Goal: Task Accomplishment & Management: Use online tool/utility

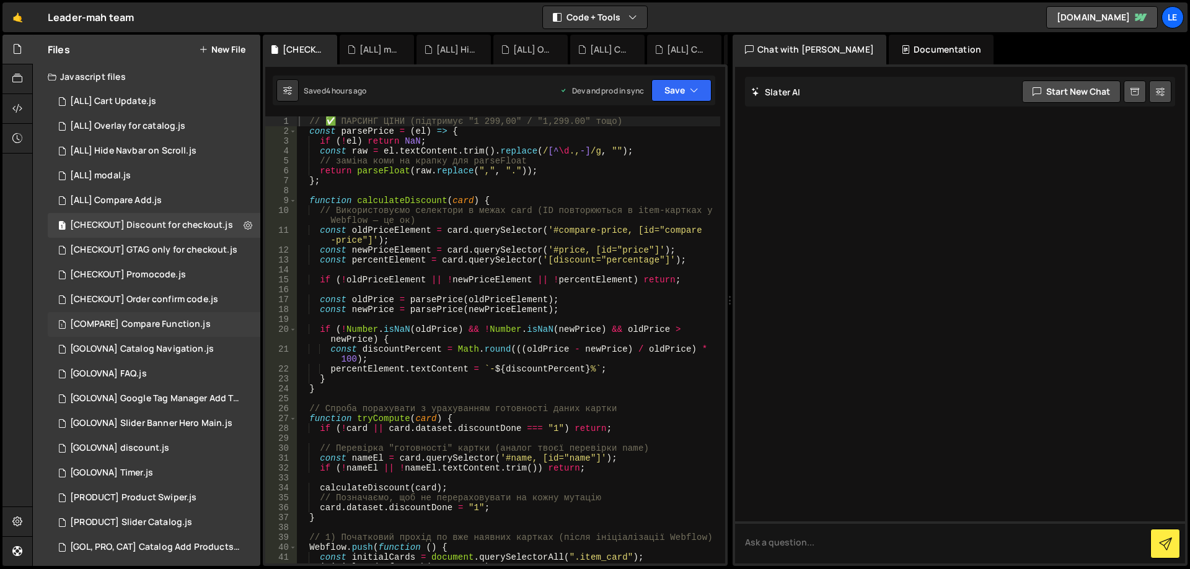
click at [185, 320] on div "[COMPARE] Compare Function.js" at bounding box center [140, 324] width 141 height 11
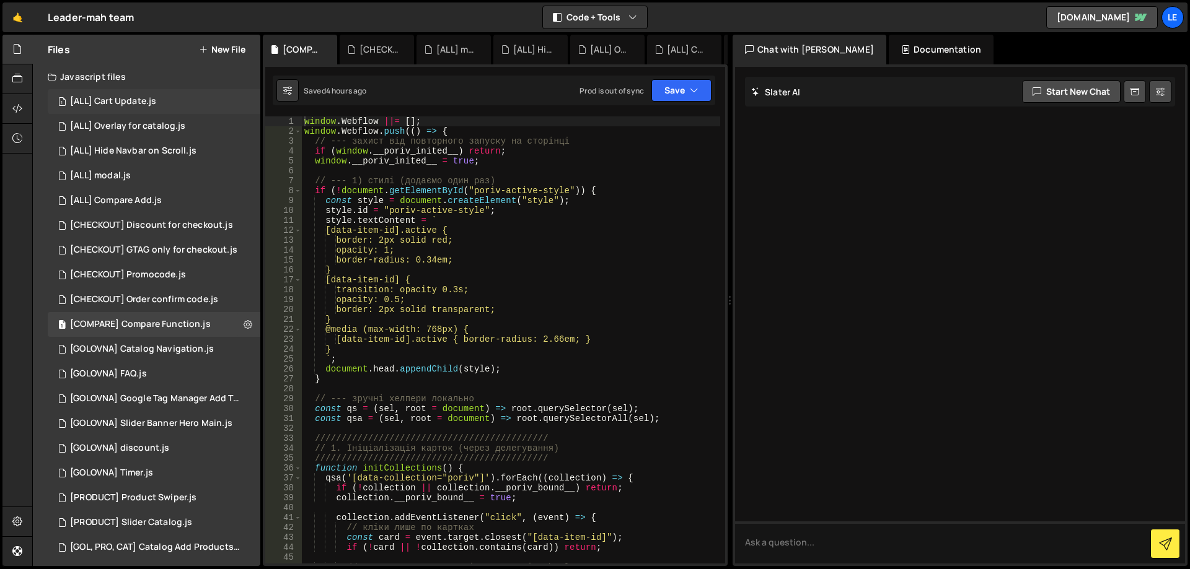
click at [175, 105] on div "1 [ALL] Cart Update.js 0" at bounding box center [154, 101] width 213 height 25
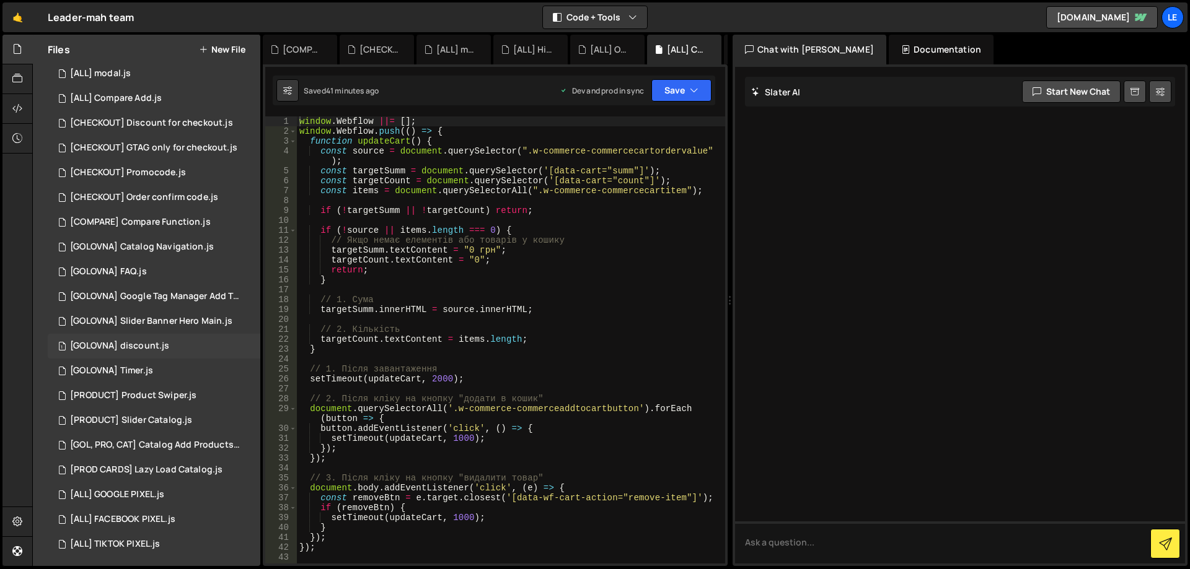
scroll to position [105, 0]
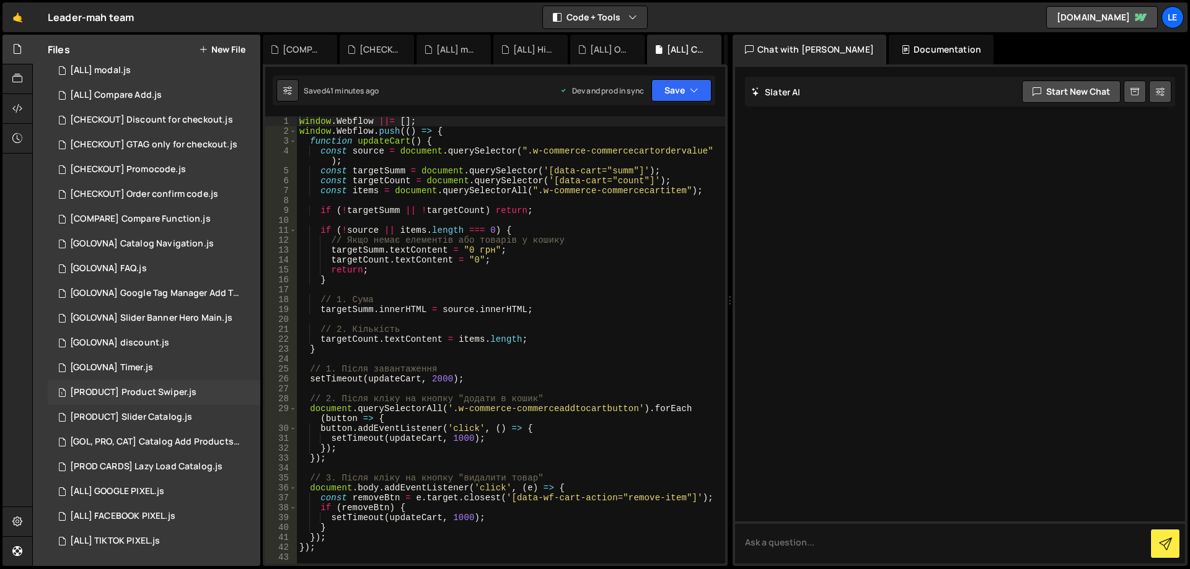
click at [189, 396] on div "[PRODUCT] Product Swiper.js" at bounding box center [133, 392] width 126 height 11
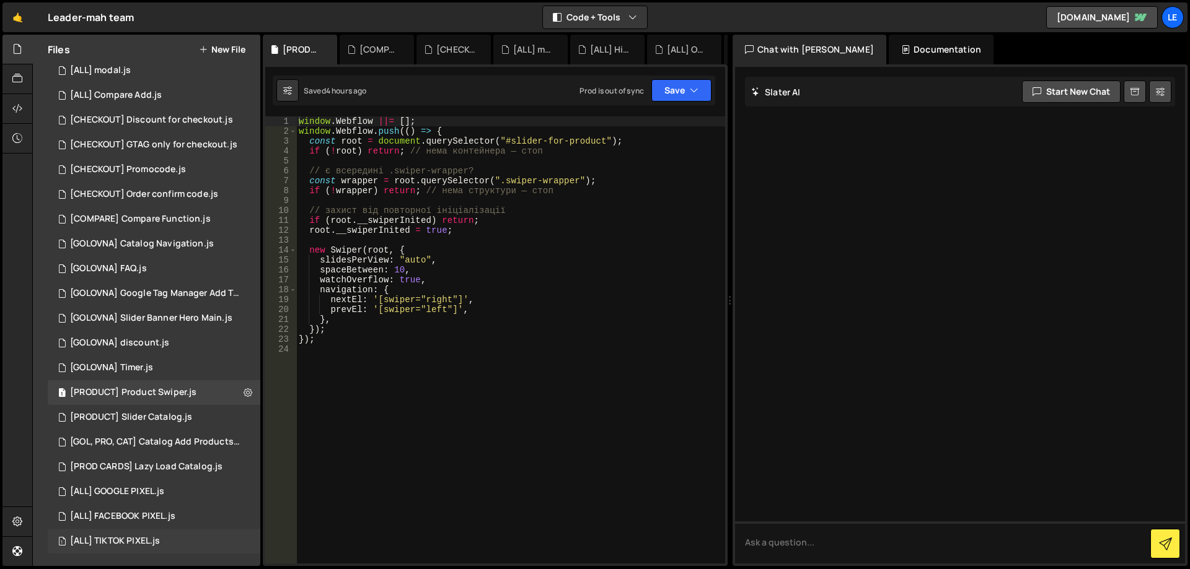
click at [160, 535] on div "1 [ALL] TIKTOK PIXEL.js 0" at bounding box center [154, 541] width 213 height 25
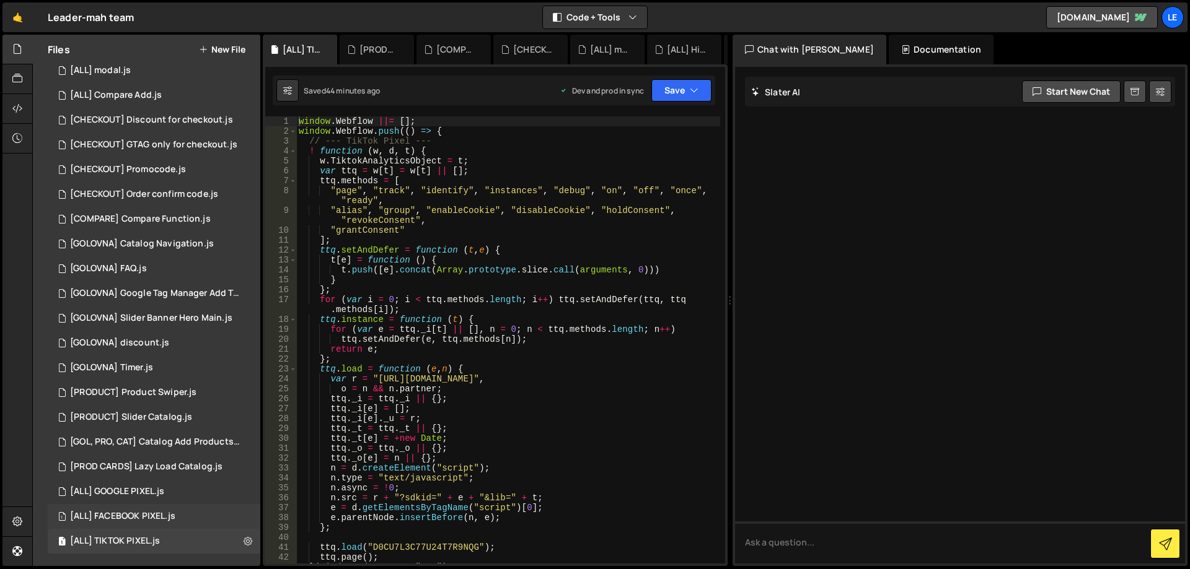
click at [153, 512] on div "[ALL] FACEBOOK PIXEL.js" at bounding box center [122, 516] width 105 height 11
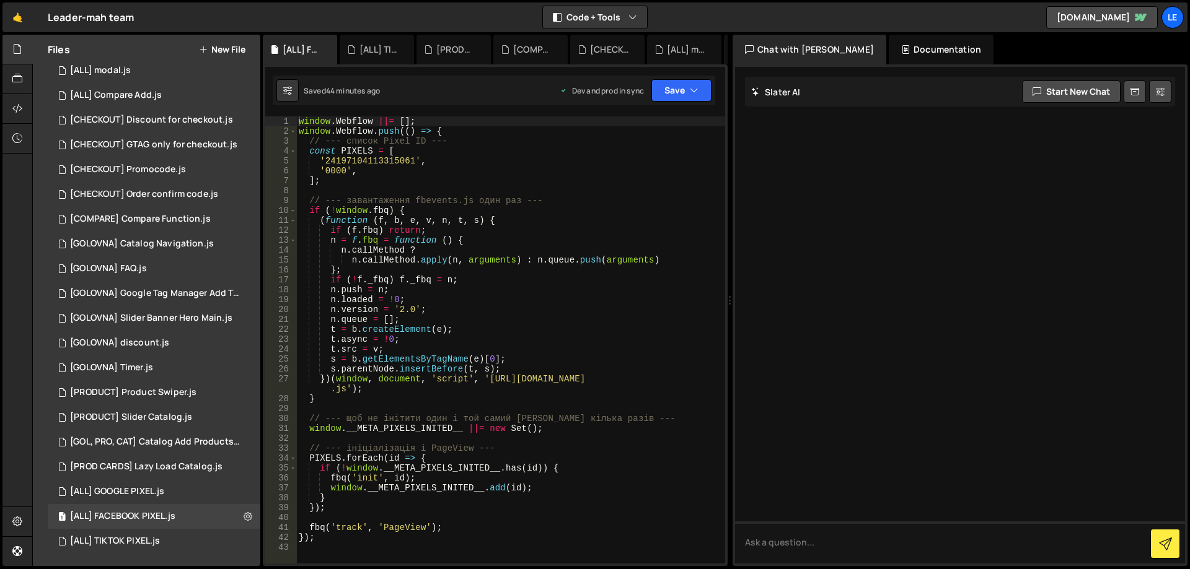
click at [381, 160] on div "window . Webflow ||= [ ] ; window . Webflow . push (( ) => { // --- список Pixe…" at bounding box center [510, 349] width 429 height 467
click at [441, 162] on div "window . Webflow ||= [ ] ; window . Webflow . push (( ) => { // --- список Pixe…" at bounding box center [510, 349] width 429 height 467
click at [393, 164] on div "window . Webflow ||= [ ] ; window . Webflow . push (( ) => { // --- список Pixe…" at bounding box center [510, 349] width 429 height 467
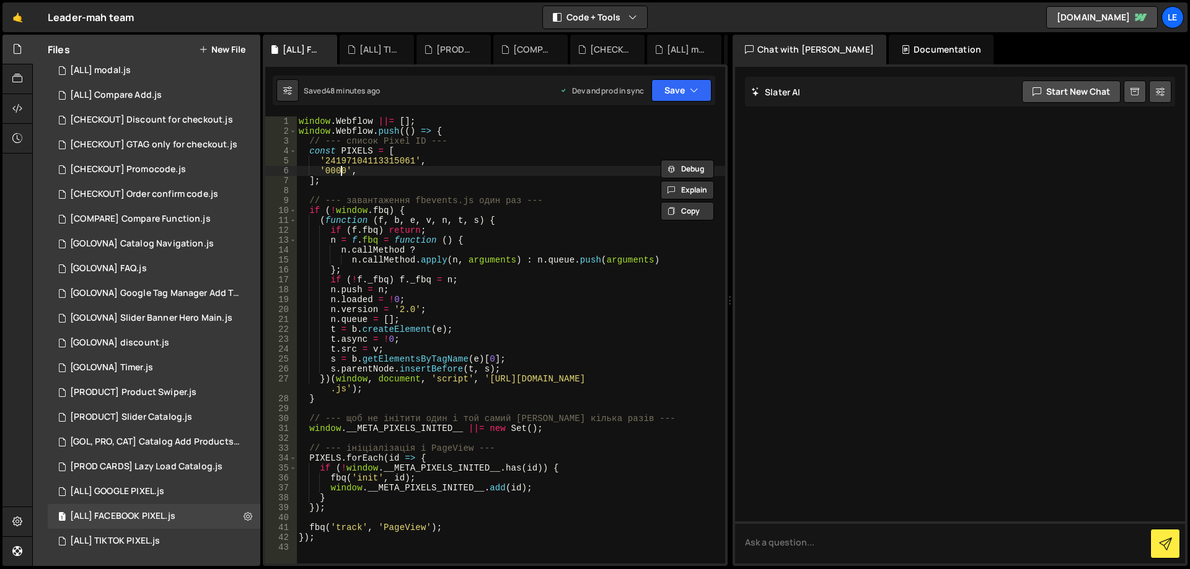
click at [341, 173] on div "window . Webflow ||= [ ] ; window . Webflow . push (( ) => { // --- список Pixe…" at bounding box center [510, 349] width 429 height 467
paste textarea "953583923145702"
type textarea "'953583923145702',"
click at [512, 169] on div "window . Webflow ||= [ ] ; window . Webflow . push (( ) => { // --- список Pixe…" at bounding box center [510, 349] width 429 height 467
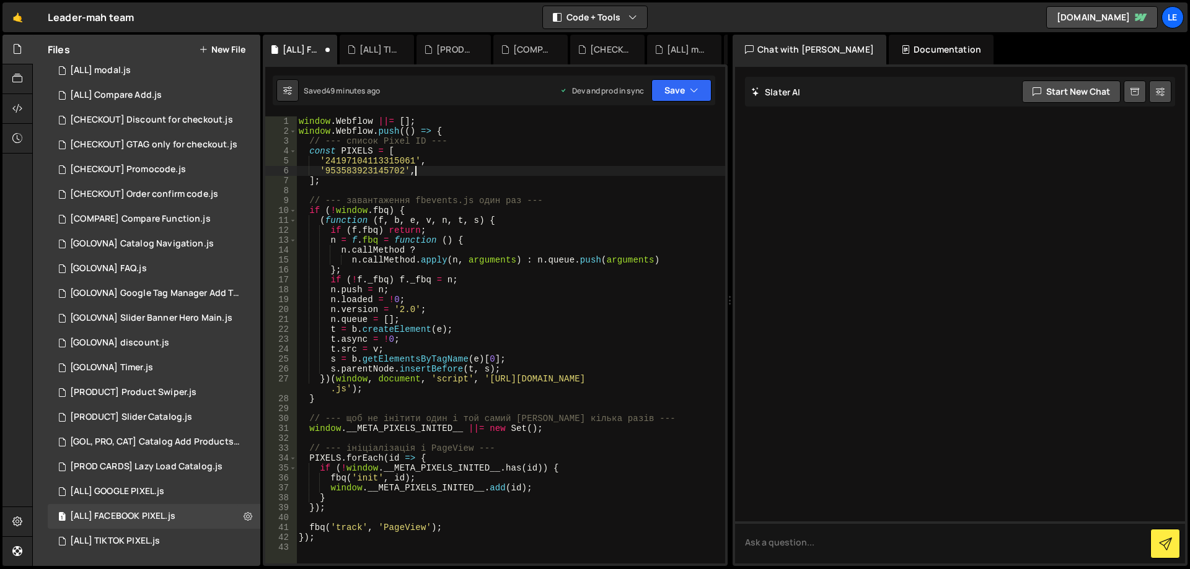
click at [374, 174] on div "window . Webflow ||= [ ] ; window . Webflow . push (( ) => { // --- список Pixe…" at bounding box center [510, 349] width 429 height 467
click at [374, 172] on div "window . Webflow ||= [ ] ; window . Webflow . push (( ) => { // --- список Pixe…" at bounding box center [510, 349] width 429 height 467
click at [471, 169] on div "window . Webflow ||= [ ] ; window . Webflow . push (( ) => { // --- список Pixe…" at bounding box center [510, 349] width 429 height 467
click at [693, 85] on icon "button" at bounding box center [694, 90] width 9 height 12
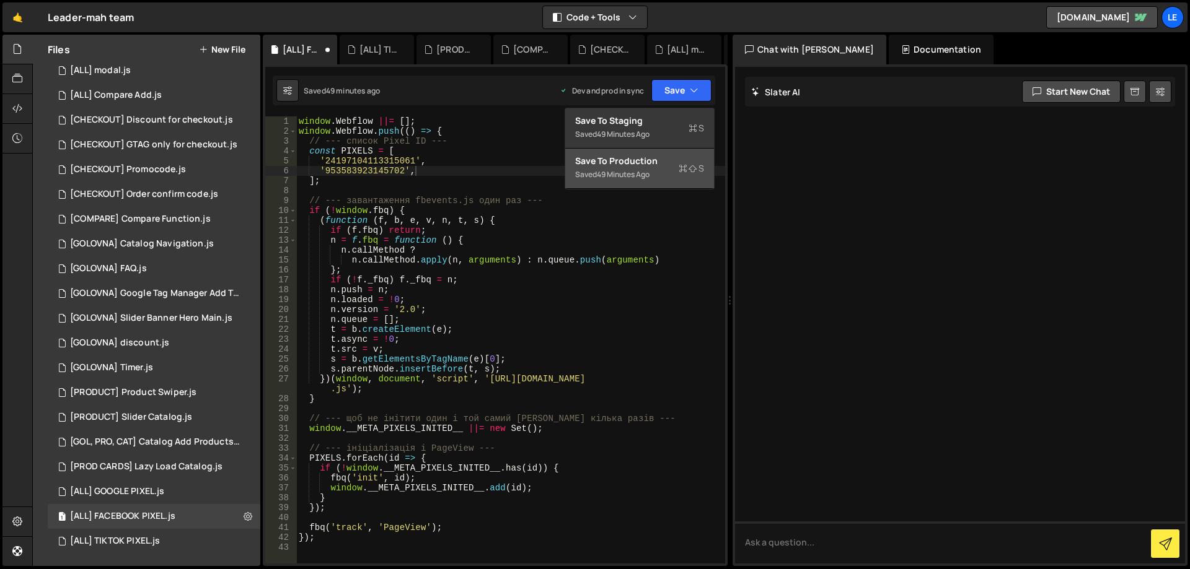
click at [657, 160] on div "Save to Production S" at bounding box center [639, 161] width 129 height 12
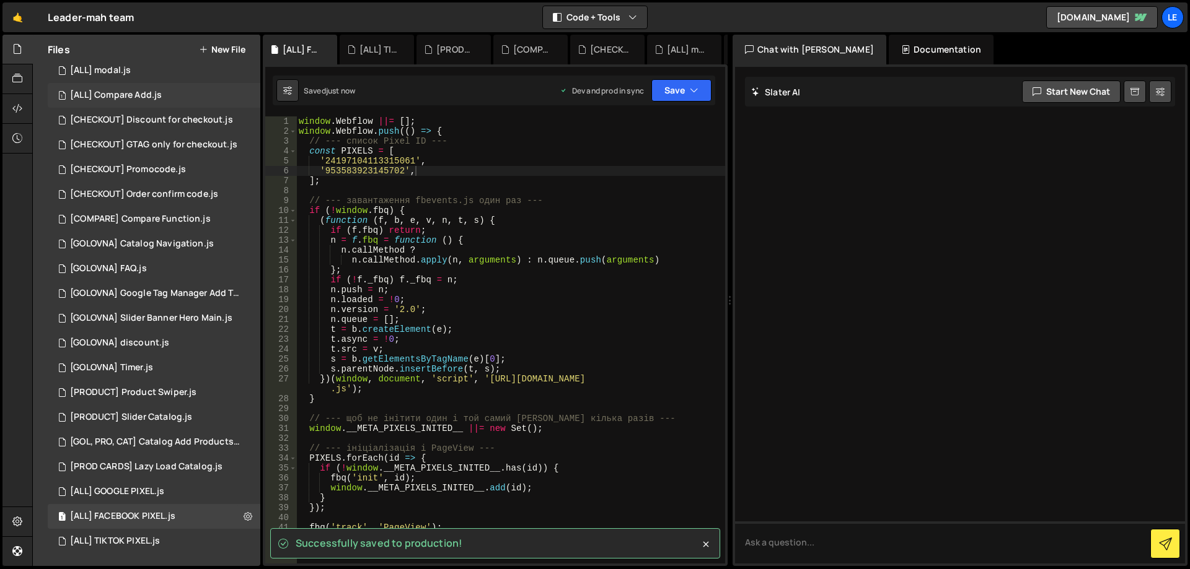
click at [146, 92] on div "[ALL] Compare Add.js" at bounding box center [116, 95] width 92 height 11
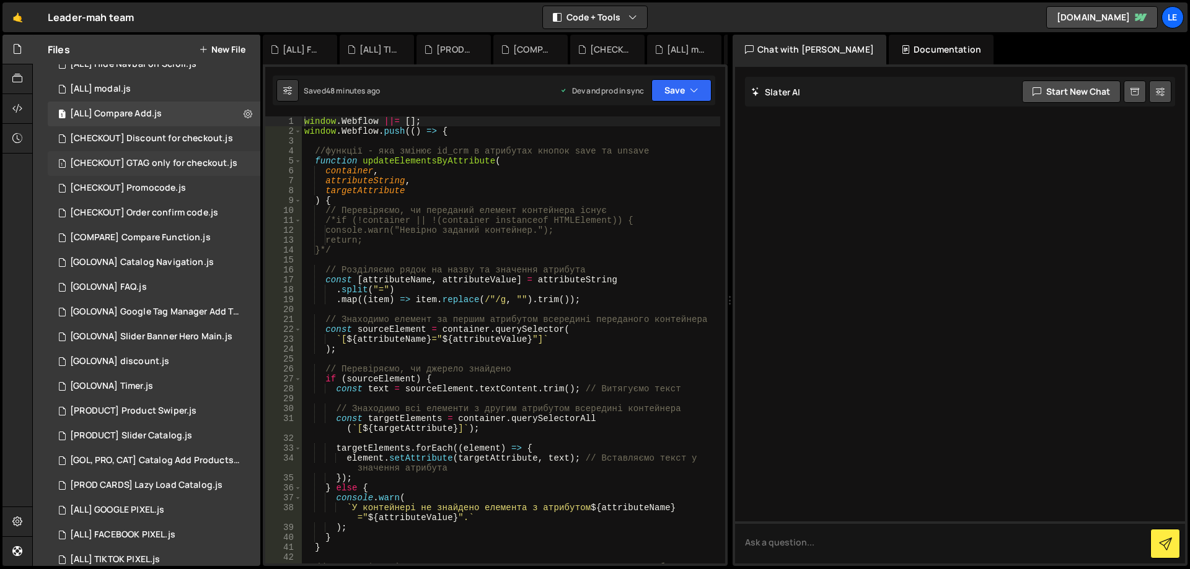
scroll to position [0, 0]
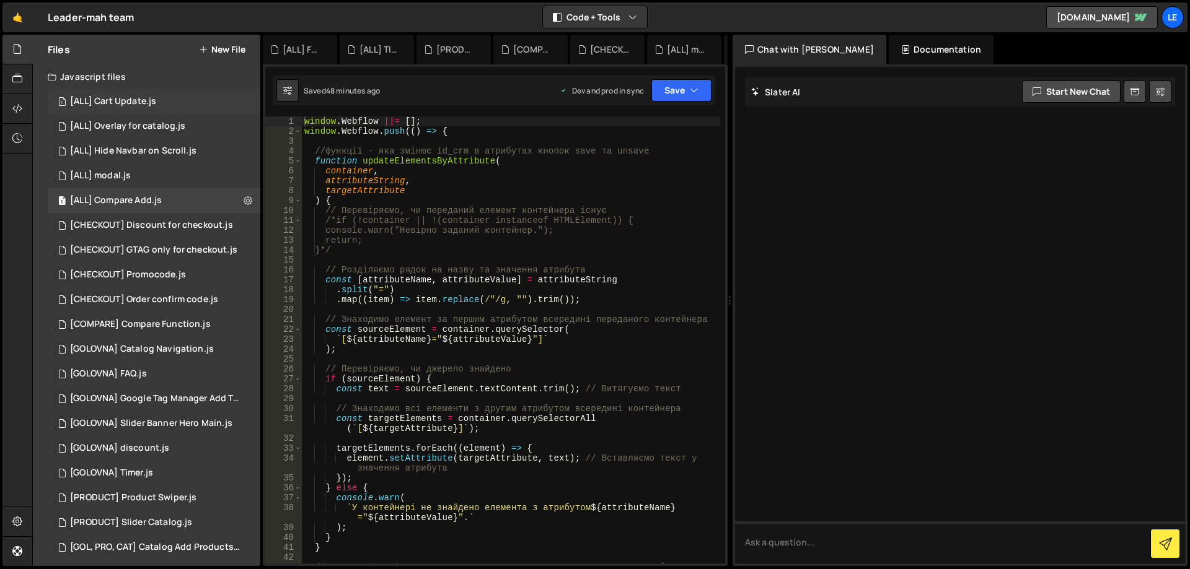
click at [156, 107] on div "1 [ALL] Cart Update.js 0" at bounding box center [154, 101] width 213 height 25
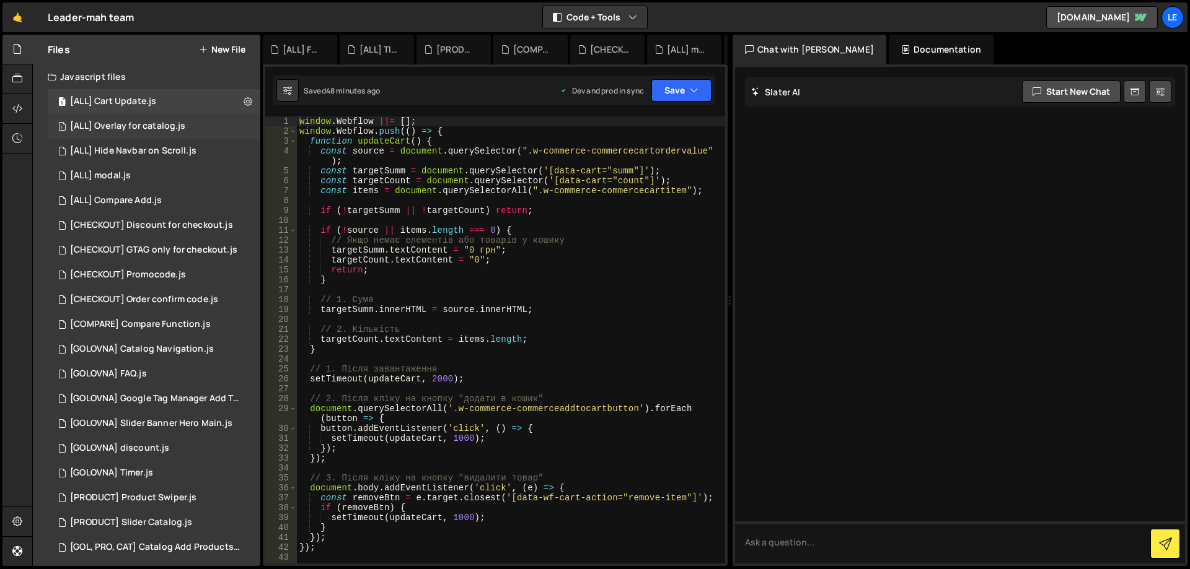
click at [158, 127] on div "[ALL] Overlay for catalog.js" at bounding box center [127, 126] width 115 height 11
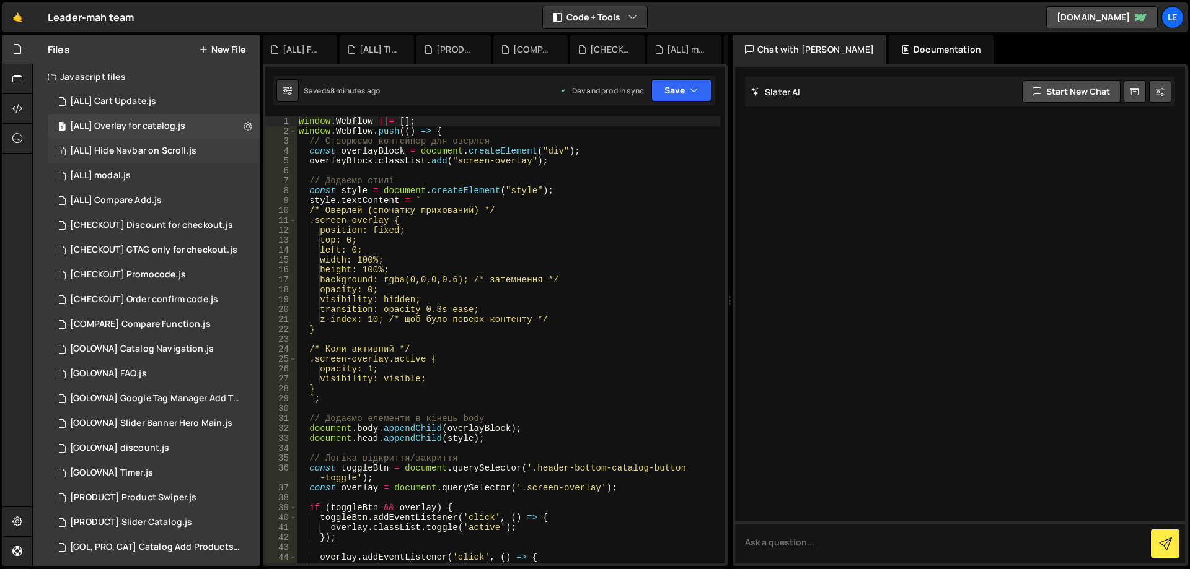
click at [159, 154] on div "[ALL] Hide Navbar on Scroll.js" at bounding box center [133, 151] width 126 height 11
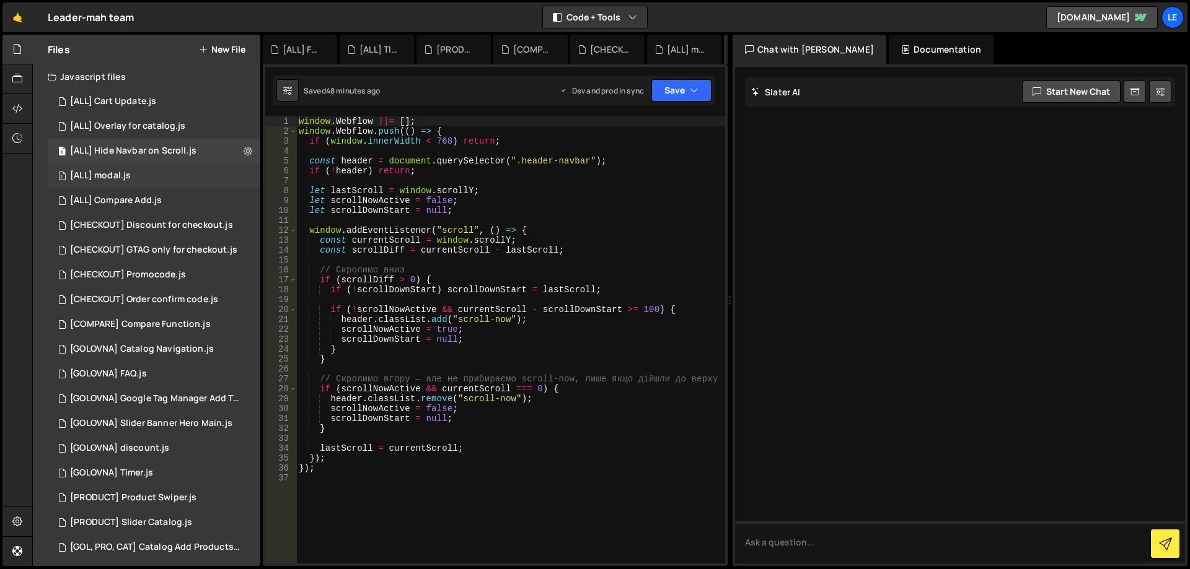
click at [157, 174] on div "1 [ALL] modal.js 0" at bounding box center [154, 176] width 213 height 25
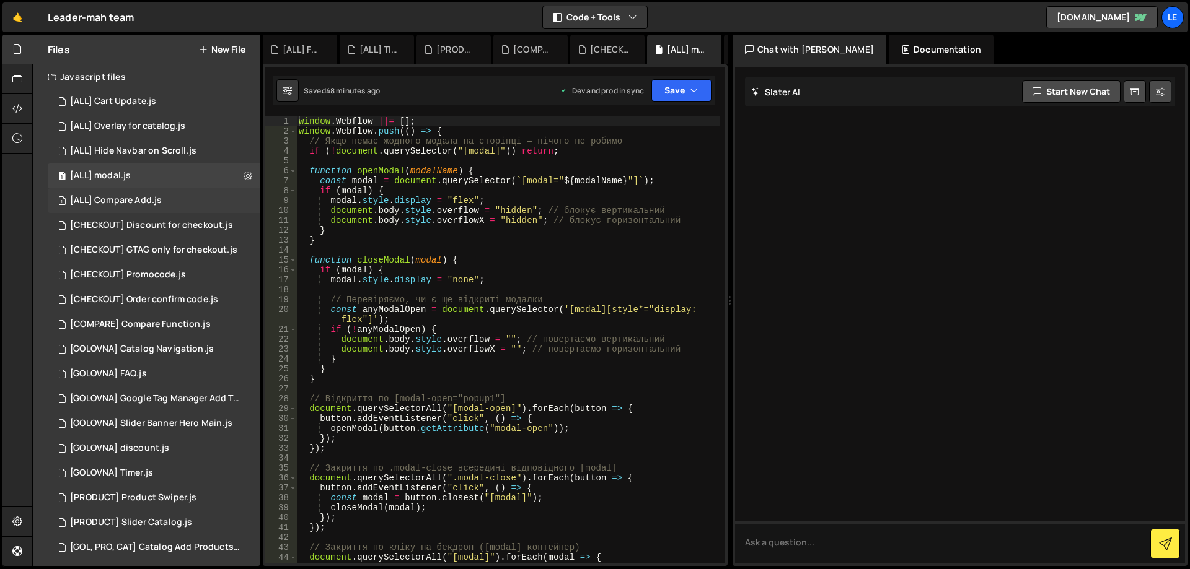
click at [158, 196] on div "[ALL] Compare Add.js" at bounding box center [116, 200] width 92 height 11
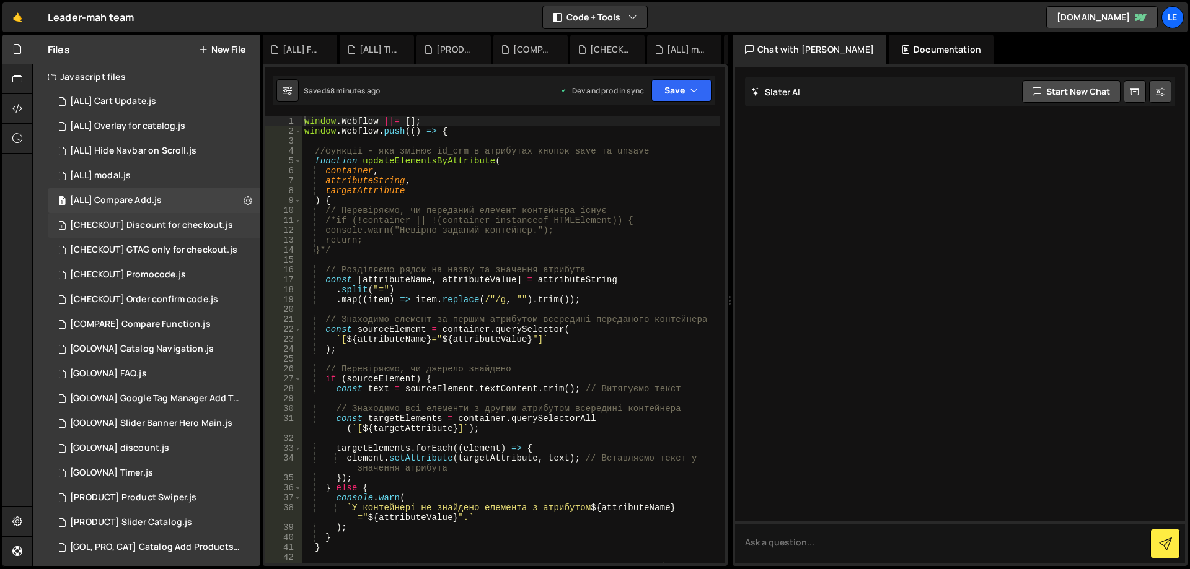
click at [170, 224] on div "[CHECKOUT] Discount for checkout.js" at bounding box center [151, 225] width 163 height 11
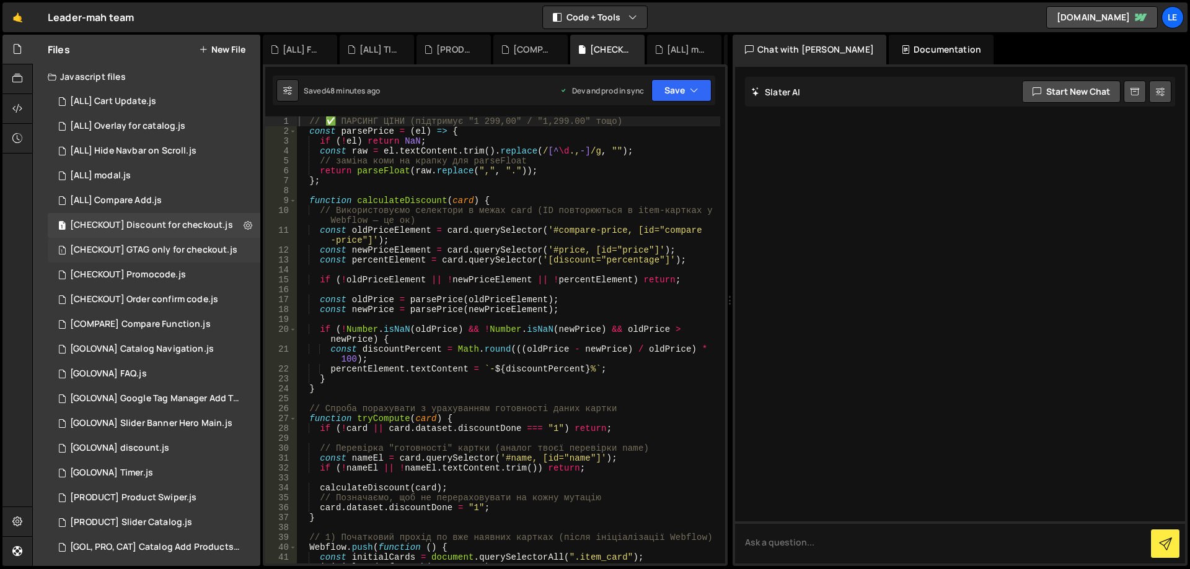
click at [175, 258] on div "1 [CHECKOUT] GTAG only for checkout.js 0" at bounding box center [154, 250] width 213 height 25
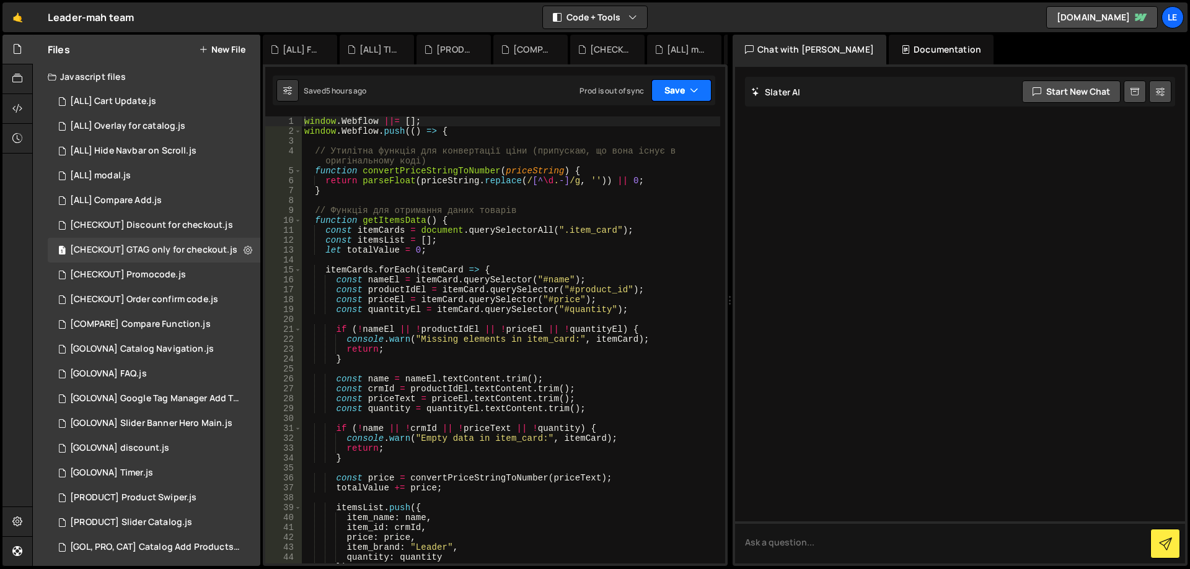
click at [680, 99] on button "Save" at bounding box center [681, 90] width 60 height 22
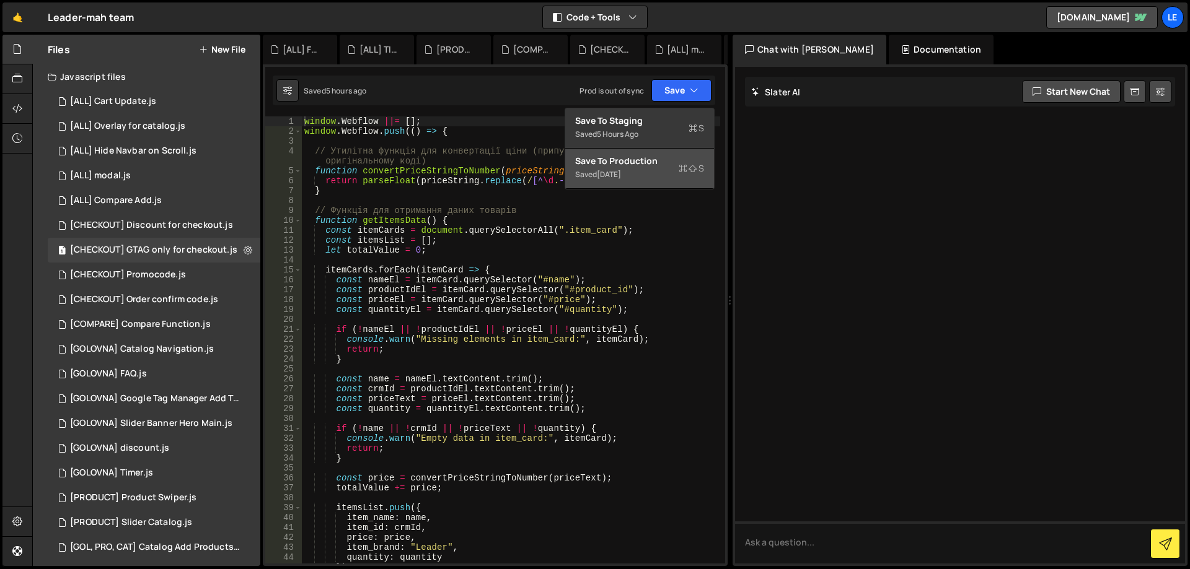
click at [659, 156] on div "Save to Production S" at bounding box center [639, 161] width 129 height 12
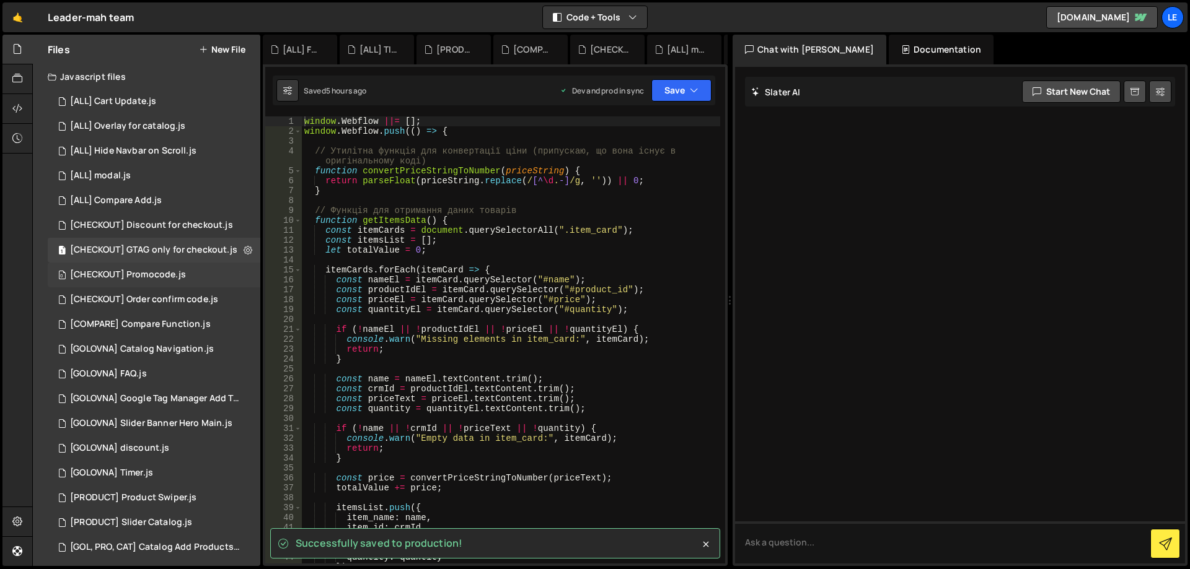
click at [155, 275] on div "[CHECKOUT] Promocode.js" at bounding box center [128, 275] width 116 height 11
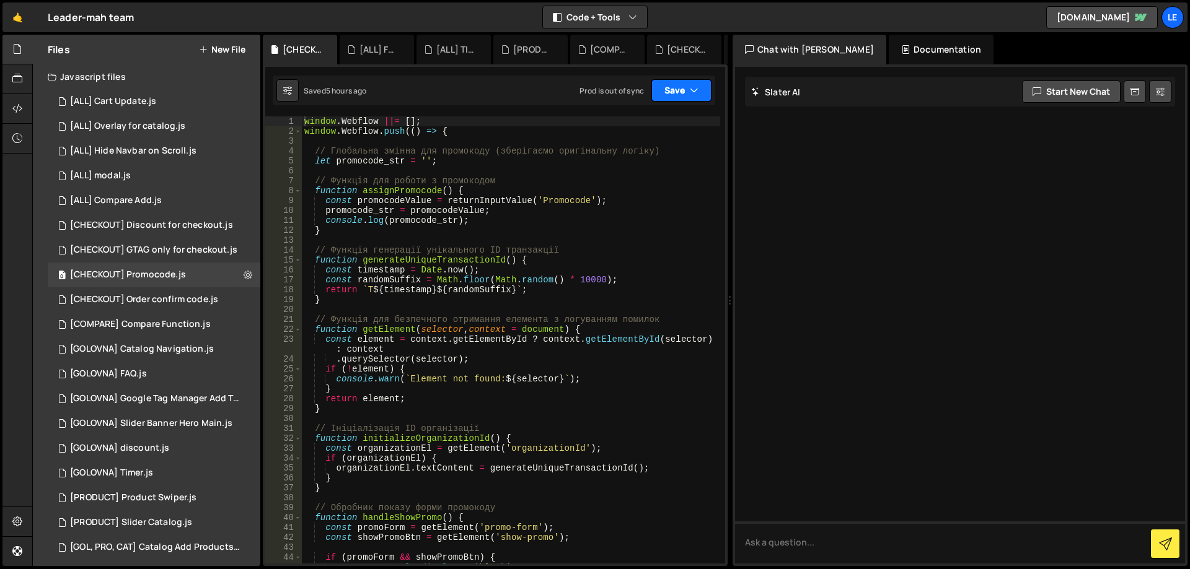
click at [672, 97] on button "Save" at bounding box center [681, 90] width 60 height 22
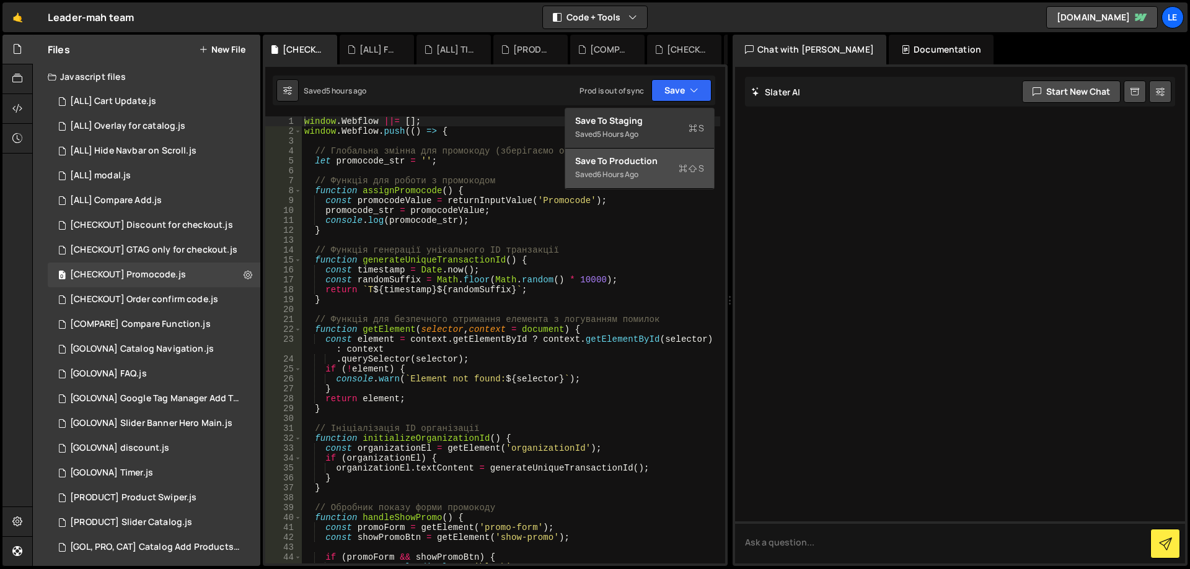
click at [649, 171] on div "Saved 6 hours ago" at bounding box center [639, 174] width 129 height 15
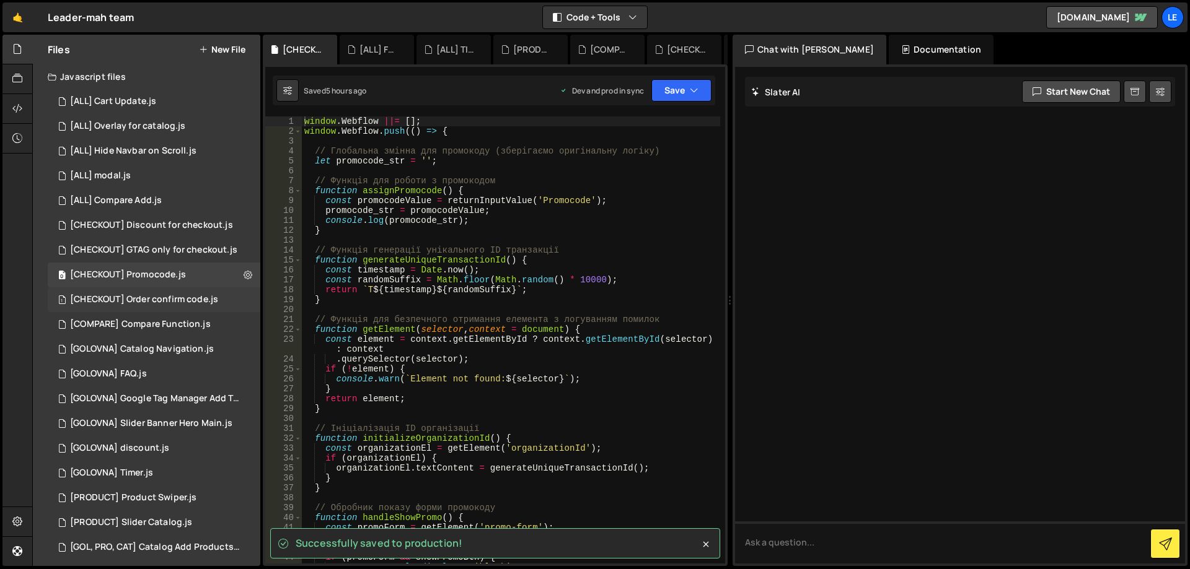
click at [174, 296] on div "[CHECKOUT] Order confirm code.js" at bounding box center [144, 299] width 148 height 11
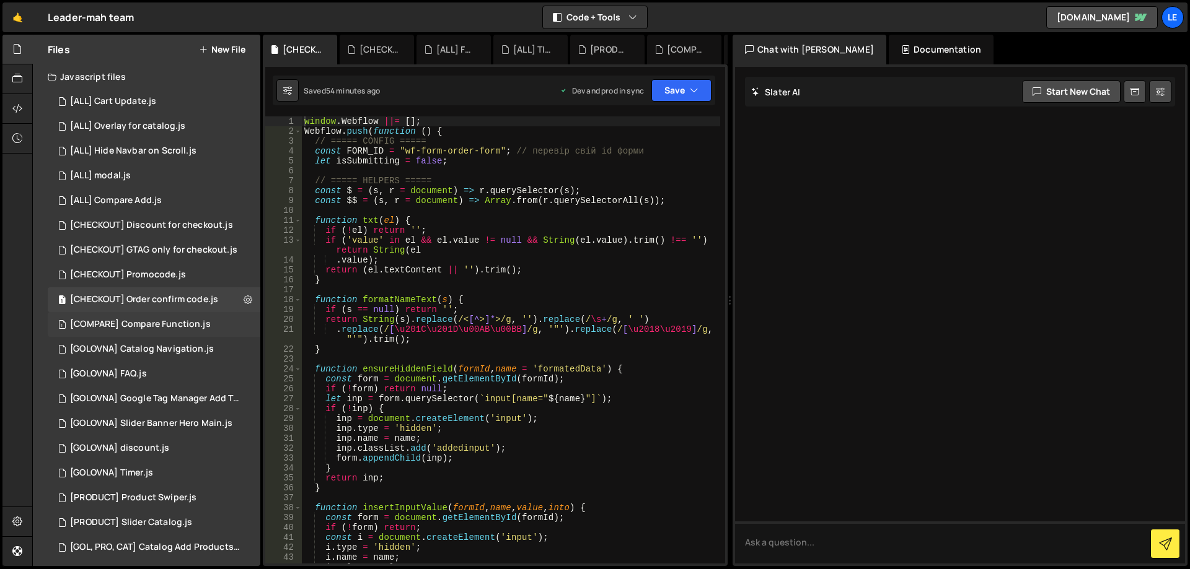
click at [178, 318] on div "1 [COMPARE] Compare Function.js 0" at bounding box center [154, 324] width 213 height 25
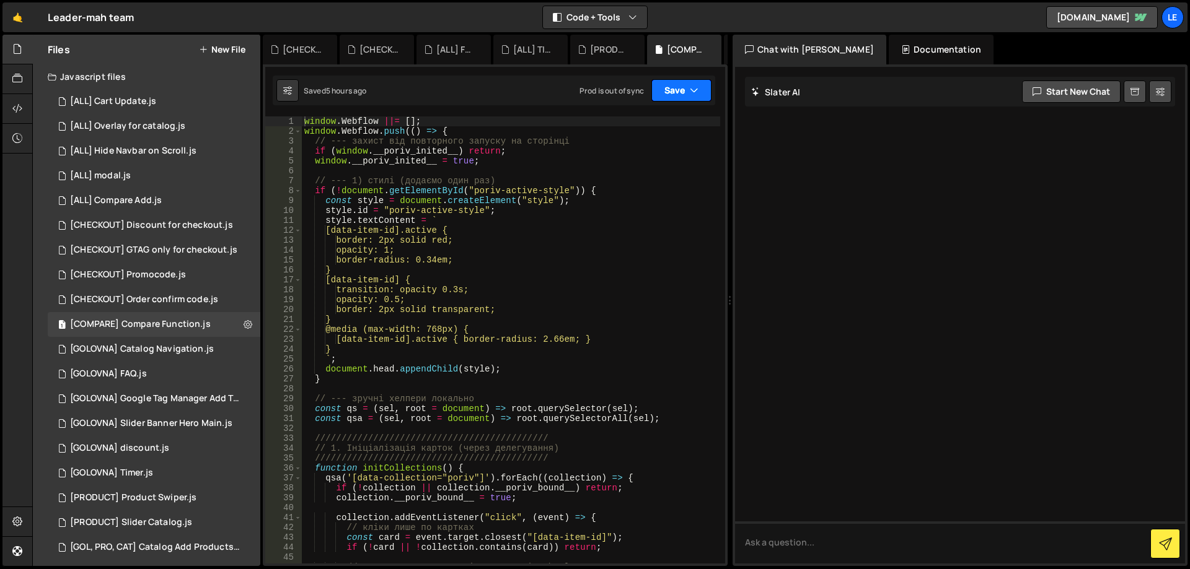
click at [685, 87] on button "Save" at bounding box center [681, 90] width 60 height 22
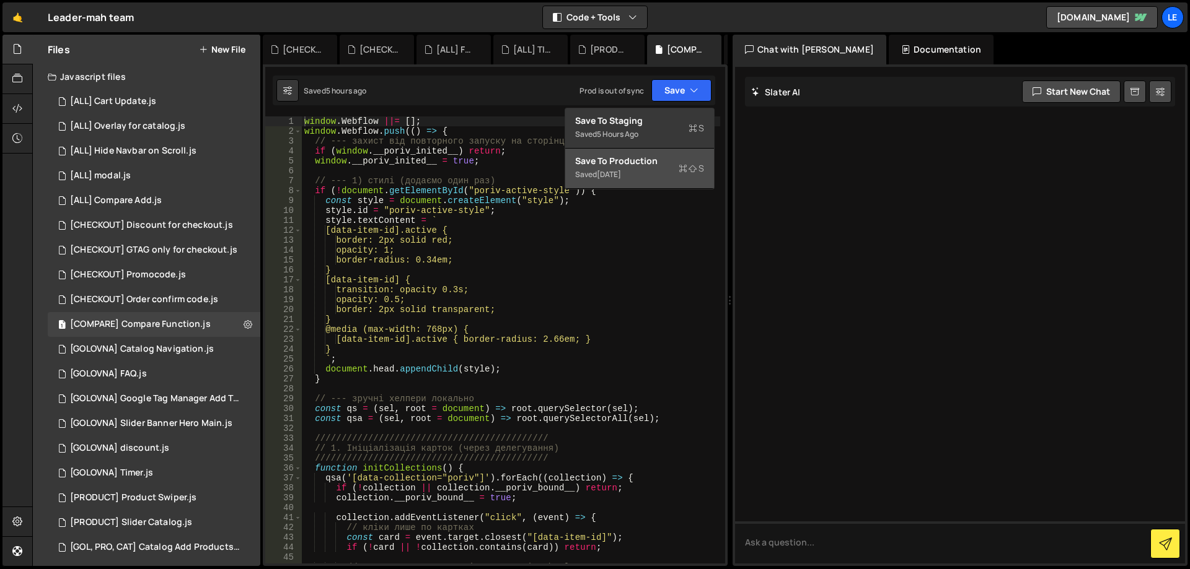
click at [659, 157] on div "Save to Production S" at bounding box center [639, 161] width 129 height 12
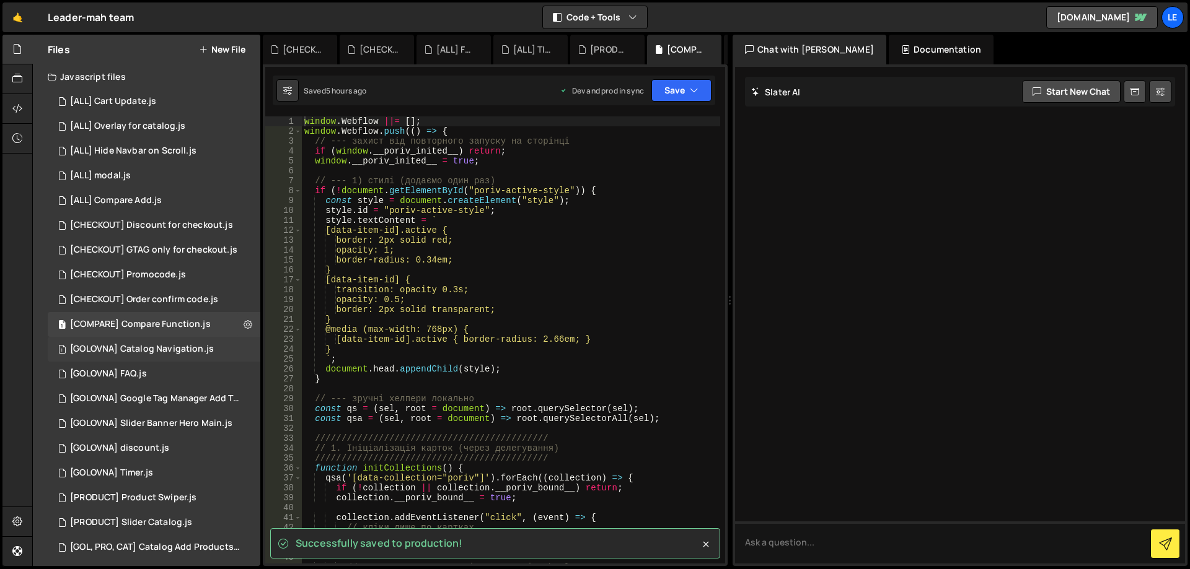
click at [140, 349] on div "[GOLOVNA] Catalog Navigation.js" at bounding box center [142, 349] width 144 height 11
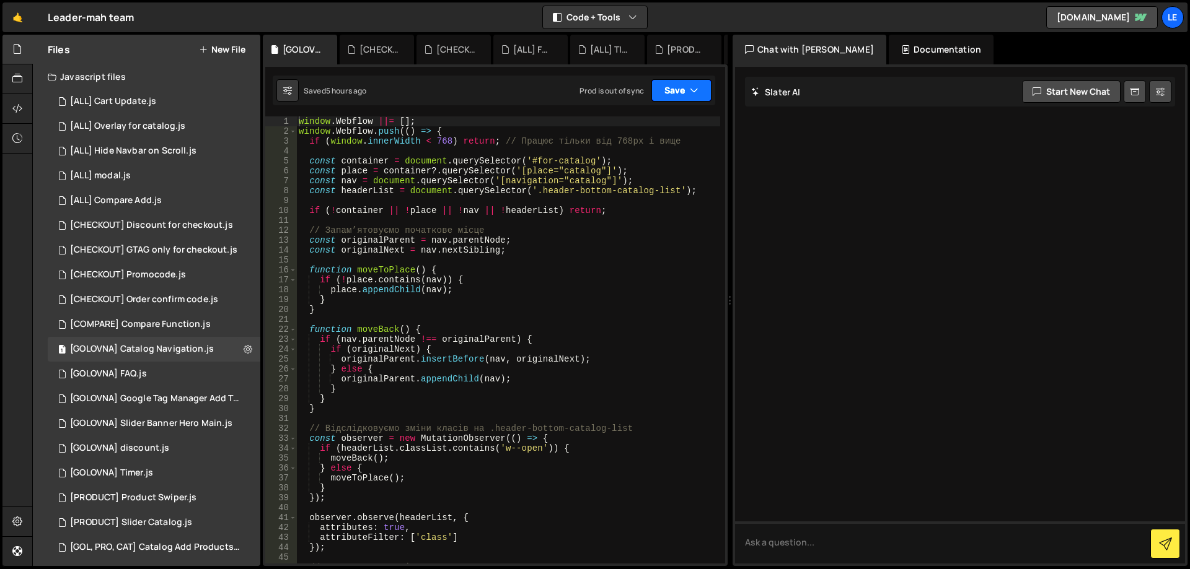
click at [670, 95] on button "Save" at bounding box center [681, 90] width 60 height 22
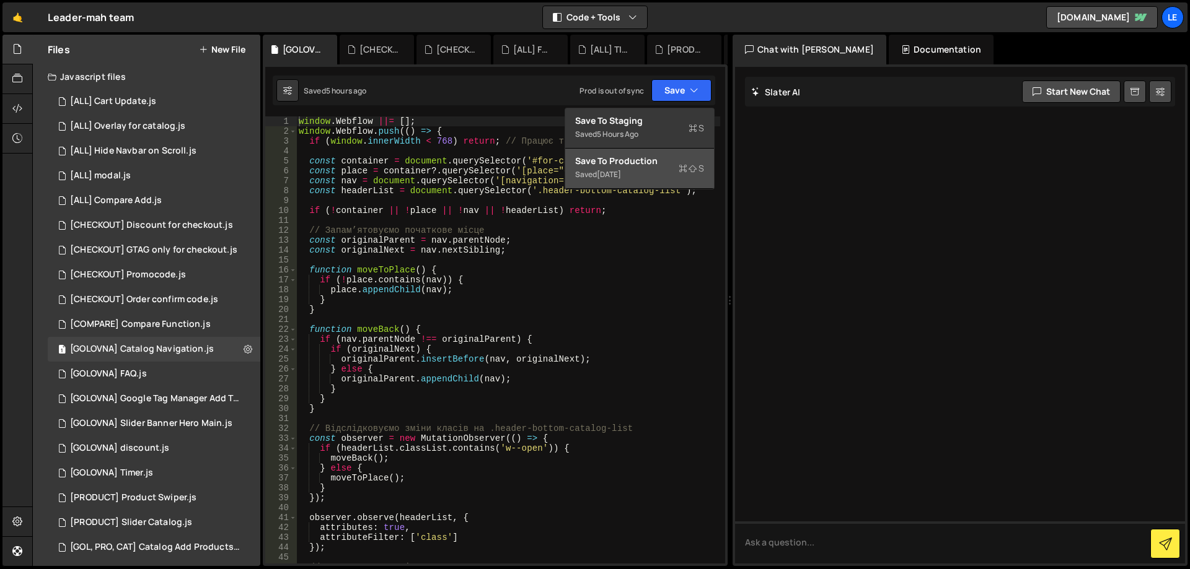
click at [648, 180] on div "Saved [DATE]" at bounding box center [639, 174] width 129 height 15
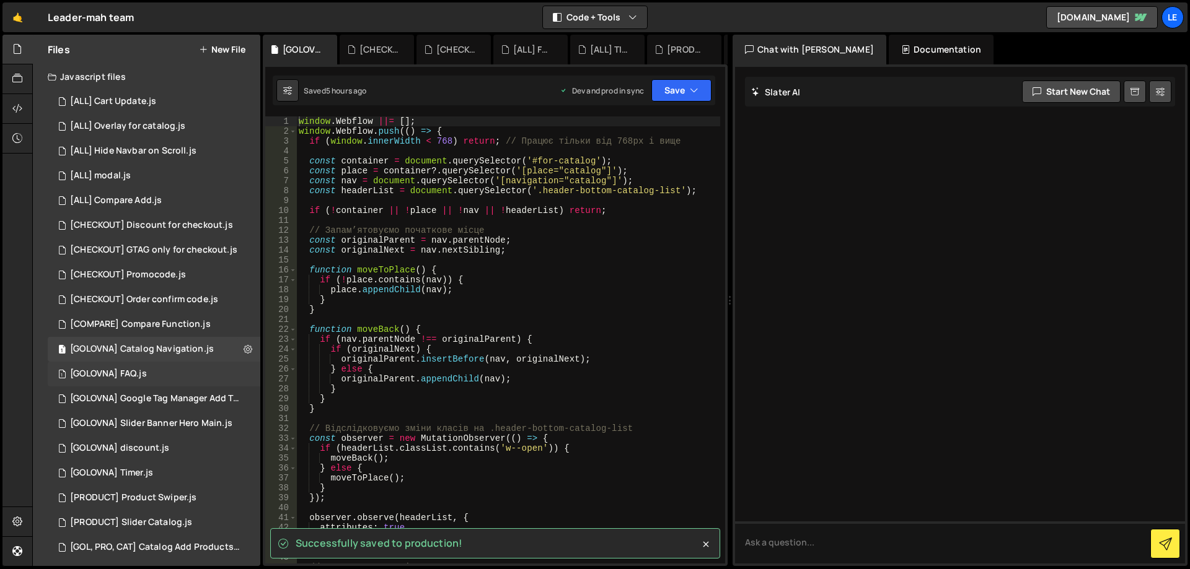
click at [159, 370] on div "1 [GOLOVNA] FAQ.js 0" at bounding box center [154, 374] width 213 height 25
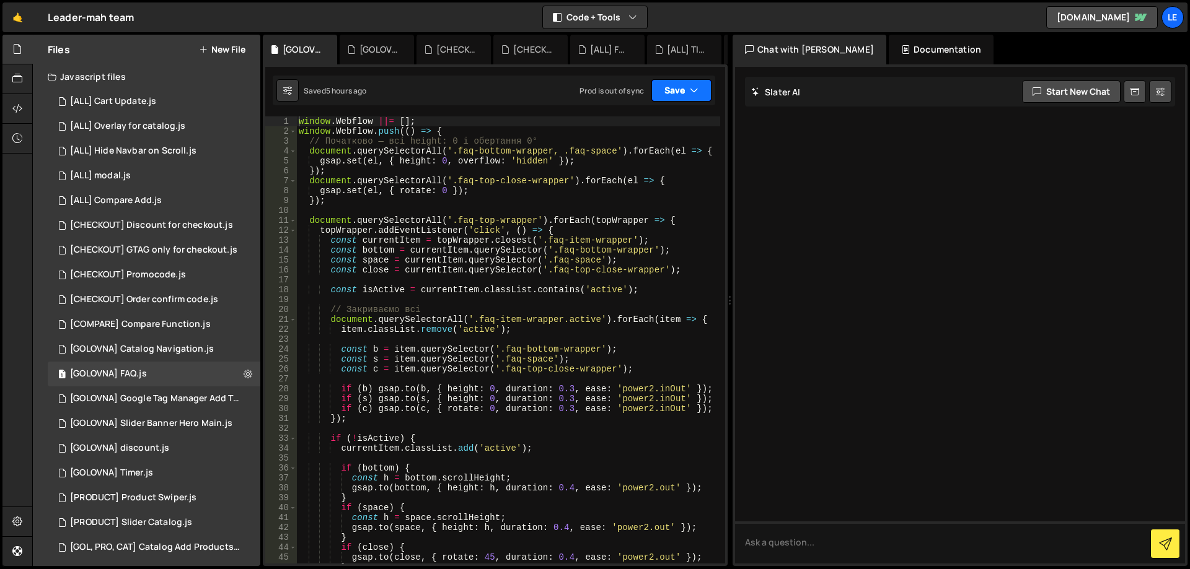
click at [660, 84] on button "Save" at bounding box center [681, 90] width 60 height 22
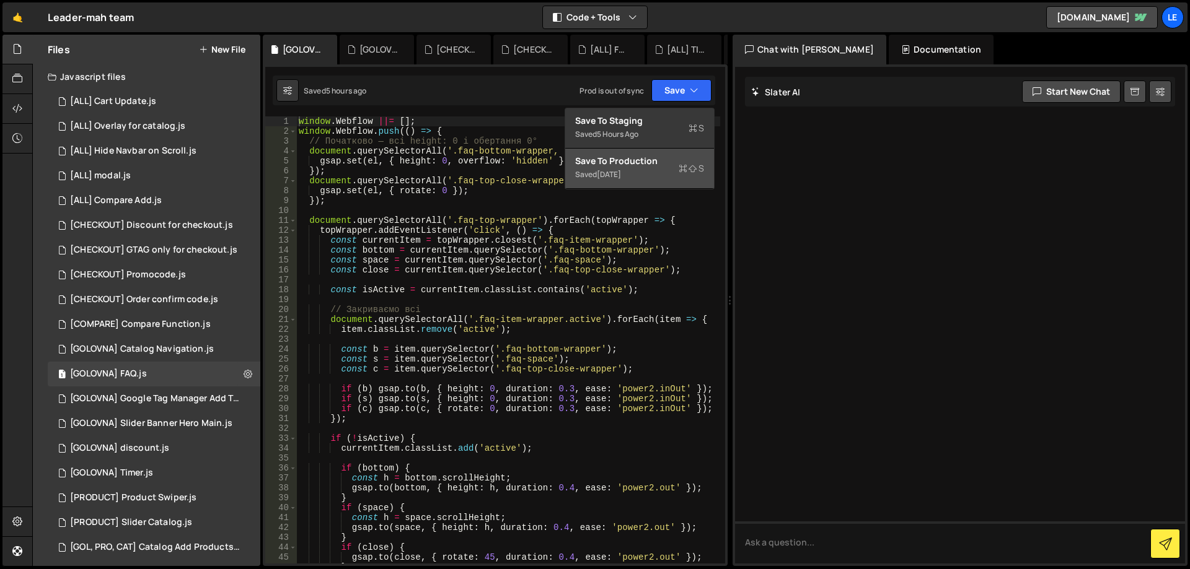
click at [640, 158] on div "Save to Production S" at bounding box center [639, 161] width 129 height 12
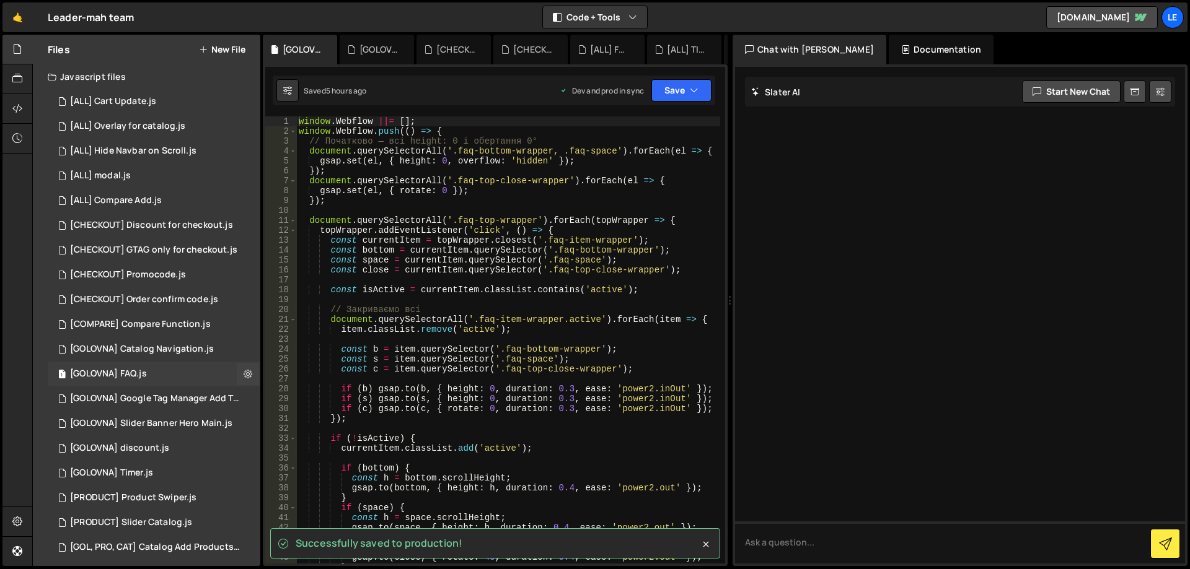
drag, startPoint x: 162, startPoint y: 396, endPoint x: 198, endPoint y: 383, distance: 37.6
click at [162, 396] on div "[GOLOVNA] Google Tag Manager Add To Cart.js" at bounding box center [155, 398] width 171 height 11
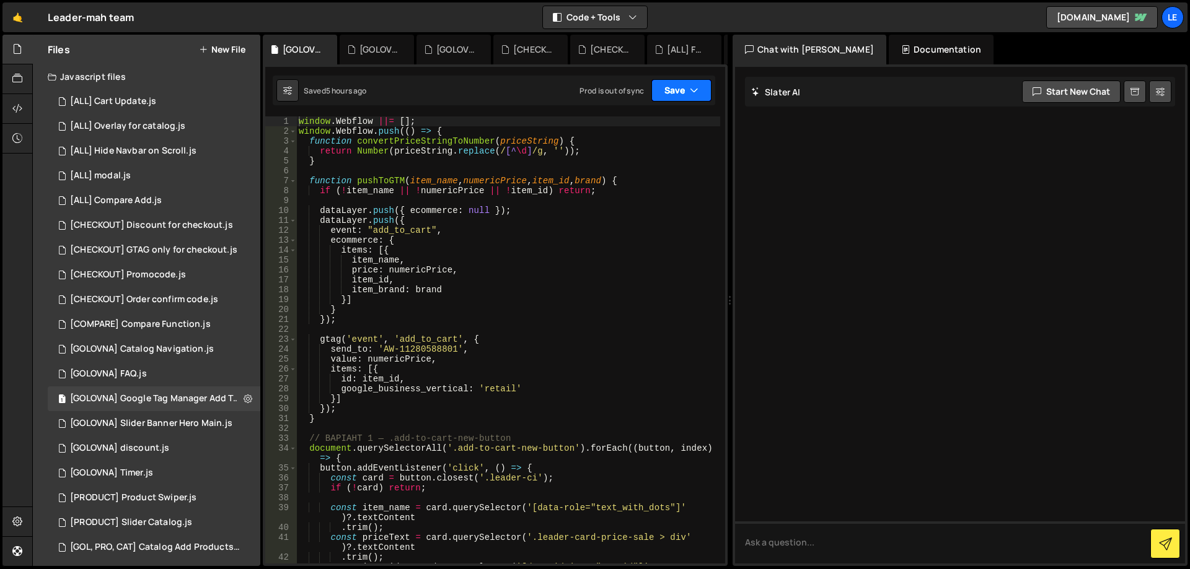
click at [670, 91] on button "Save" at bounding box center [681, 90] width 60 height 22
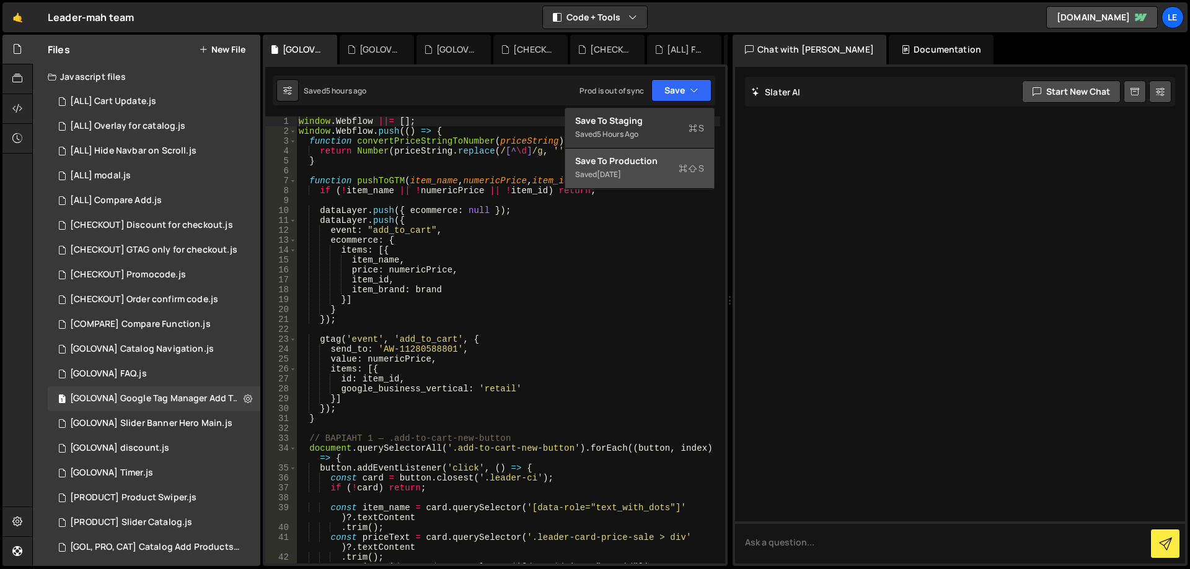
click at [655, 169] on div "Saved [DATE]" at bounding box center [639, 174] width 129 height 15
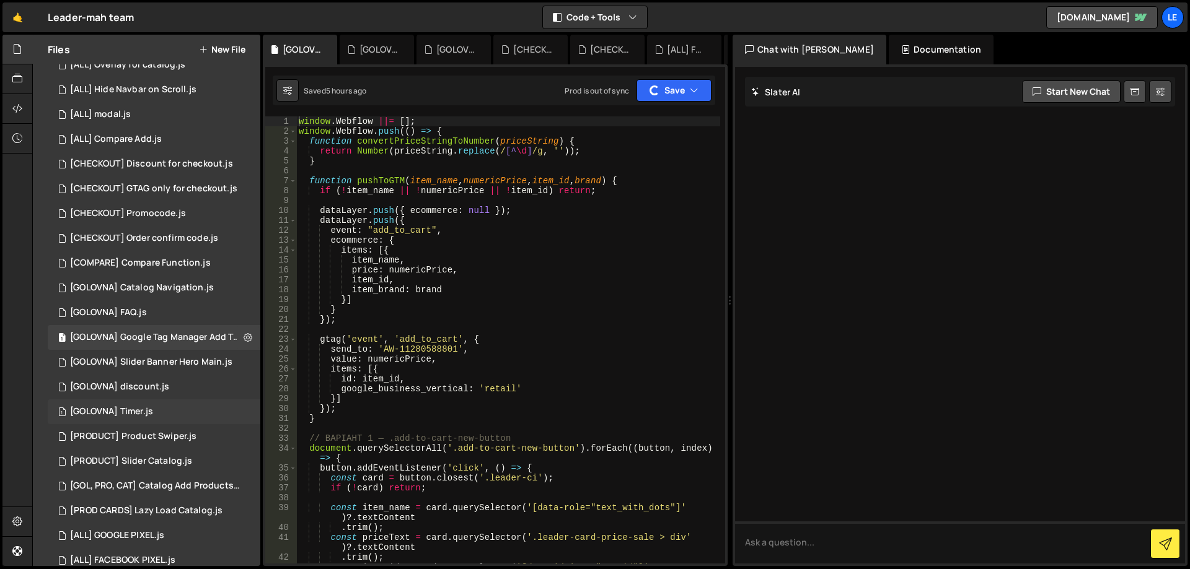
scroll to position [105, 0]
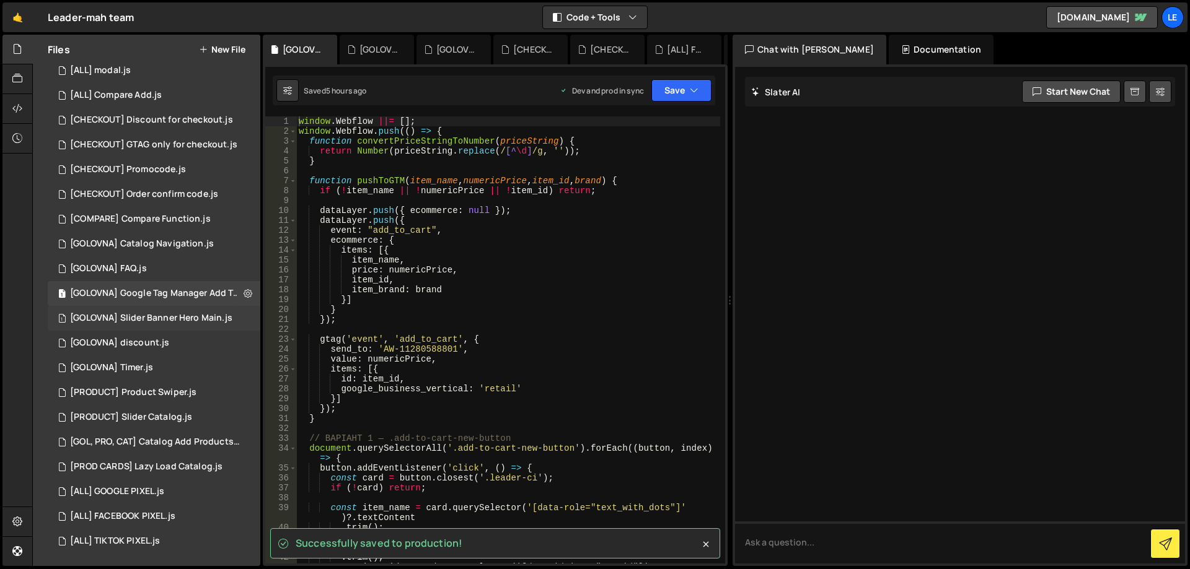
click at [171, 317] on div "[GOLOVNA] Slider Banner Hero Main.js" at bounding box center [151, 318] width 162 height 11
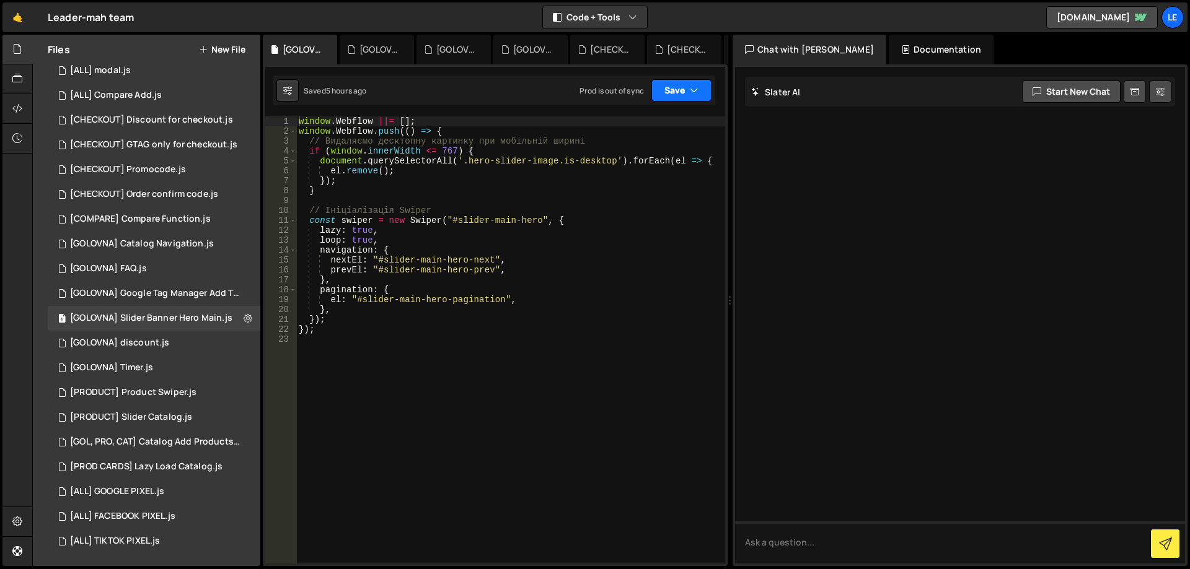
click at [669, 95] on button "Save" at bounding box center [681, 90] width 60 height 22
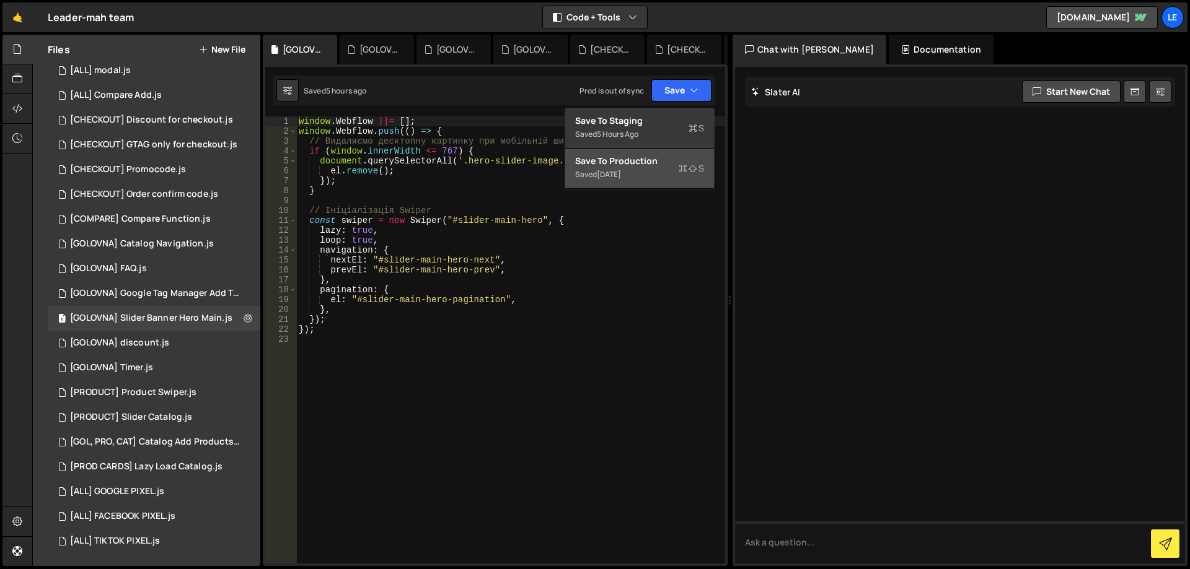
click at [644, 163] on div "Save to Production S" at bounding box center [639, 161] width 129 height 12
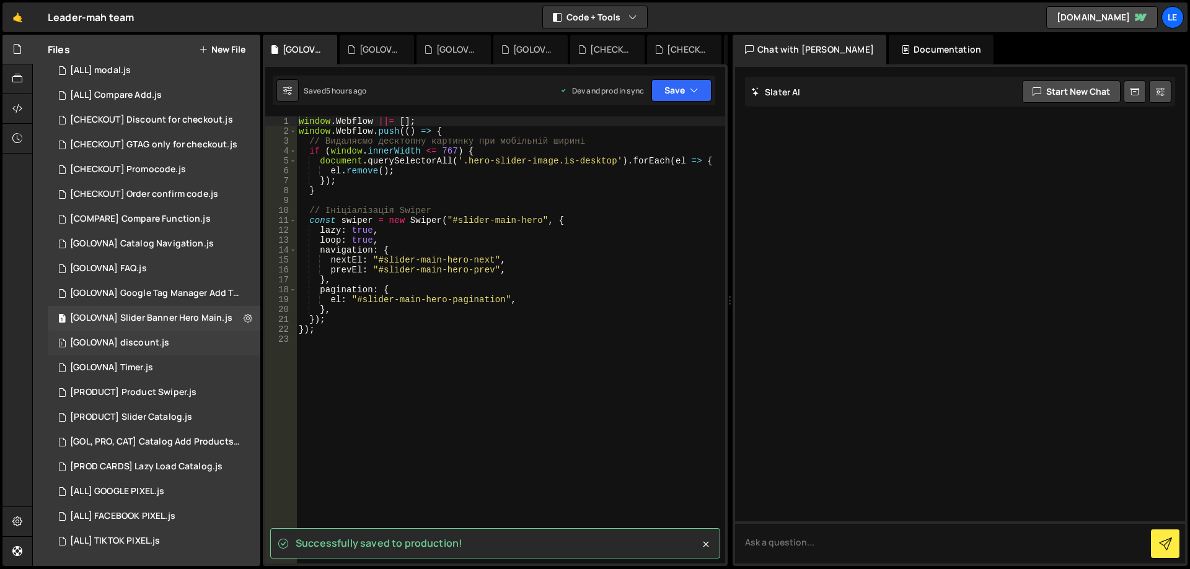
click at [160, 343] on div "[GOLOVNA] discount.js" at bounding box center [119, 343] width 99 height 11
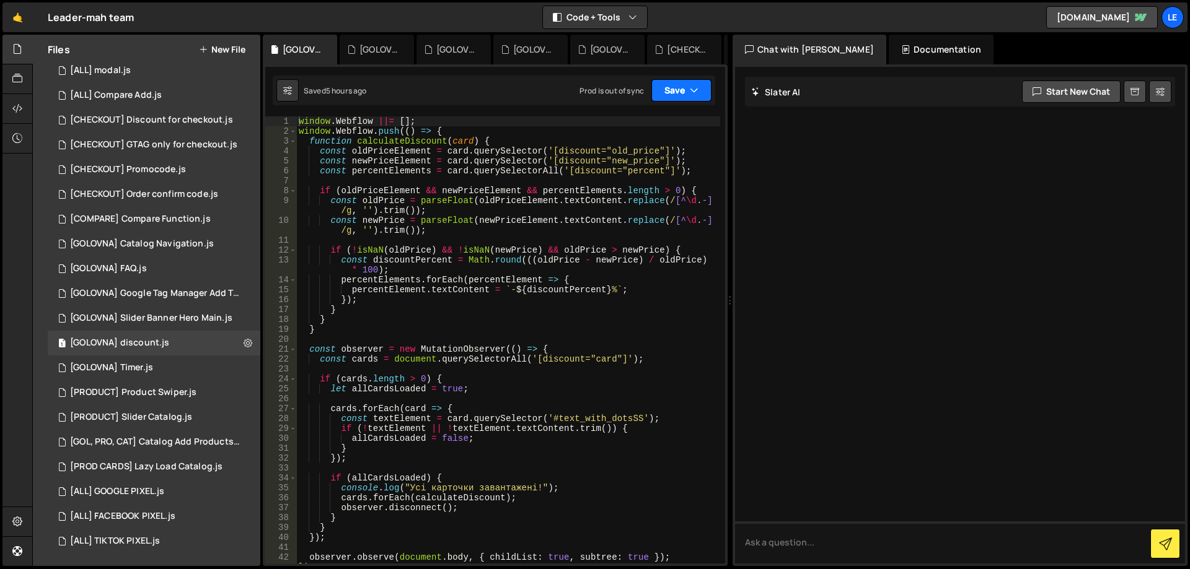
click at [665, 101] on div "Saved 5 hours ago Prod is out of sync Upgrade to Edit Save Save to Staging S Sa…" at bounding box center [494, 91] width 442 height 30
click at [665, 96] on button "Save" at bounding box center [681, 90] width 60 height 22
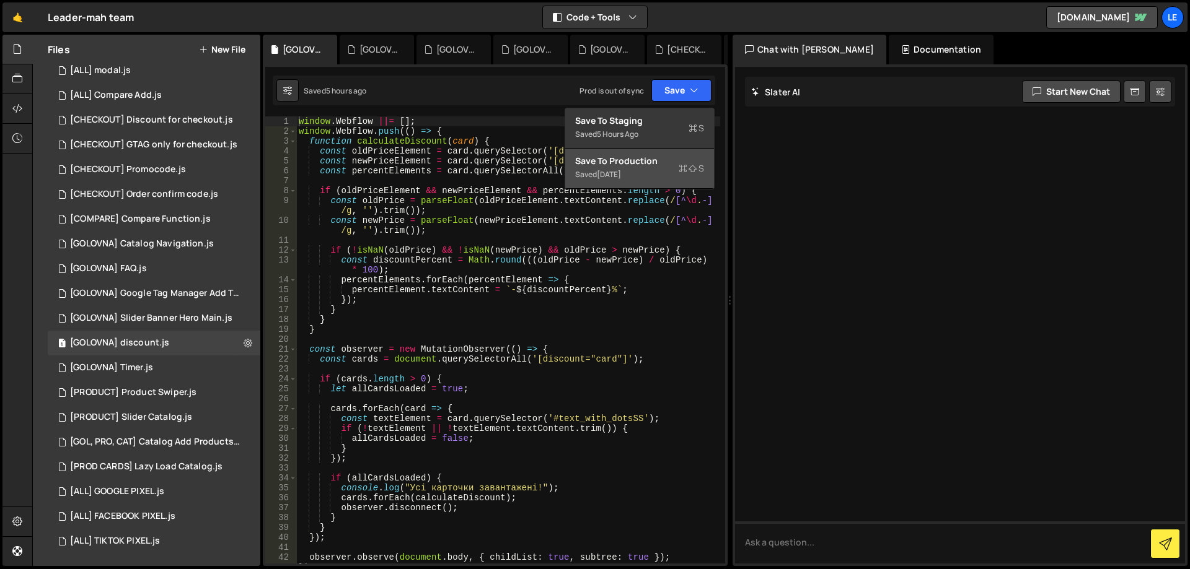
click at [644, 172] on div "Saved [DATE]" at bounding box center [639, 174] width 129 height 15
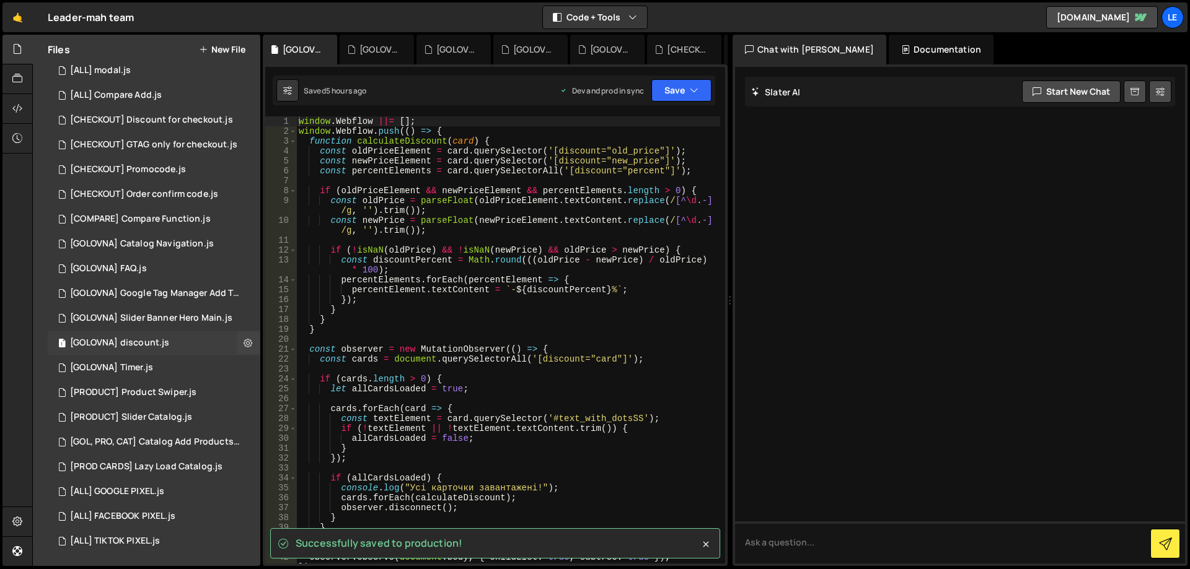
drag, startPoint x: 156, startPoint y: 367, endPoint x: 176, endPoint y: 355, distance: 23.1
click at [156, 367] on div "1 [GOLOVNA] Timer.js 0" at bounding box center [154, 368] width 213 height 25
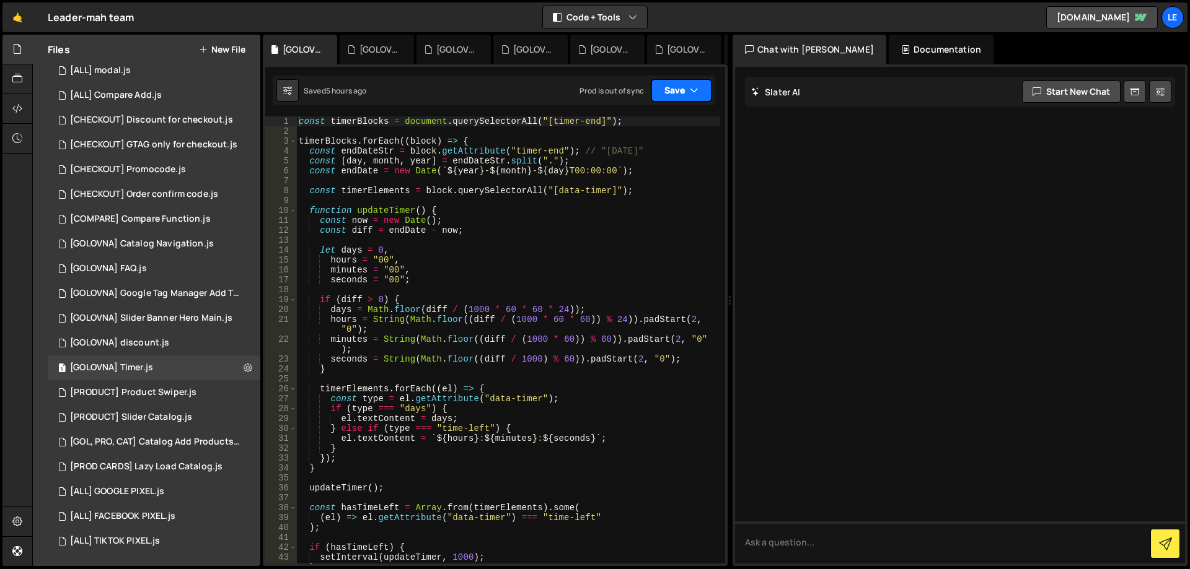
click at [676, 87] on button "Save" at bounding box center [681, 90] width 60 height 22
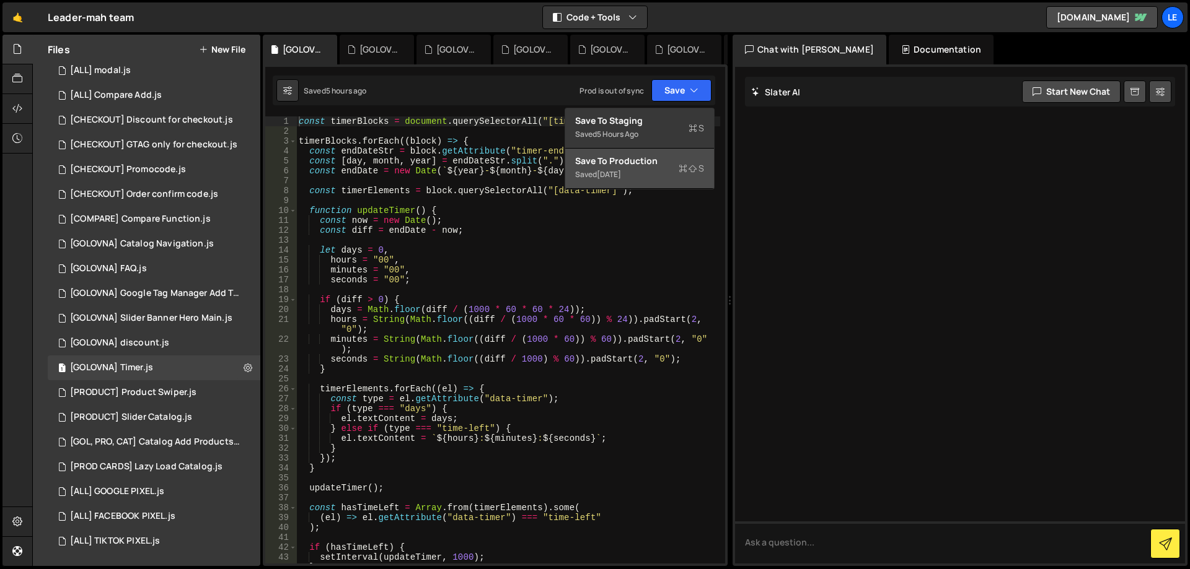
click at [665, 156] on div "Save to Production S" at bounding box center [639, 161] width 129 height 12
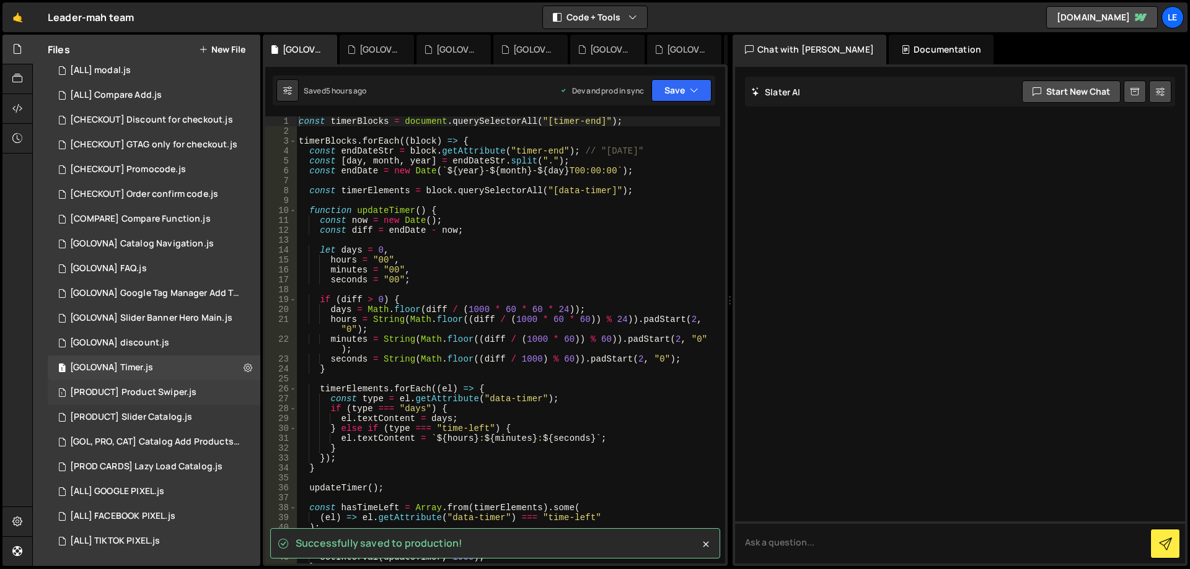
click at [173, 390] on div "[PRODUCT] Product Swiper.js" at bounding box center [133, 392] width 126 height 11
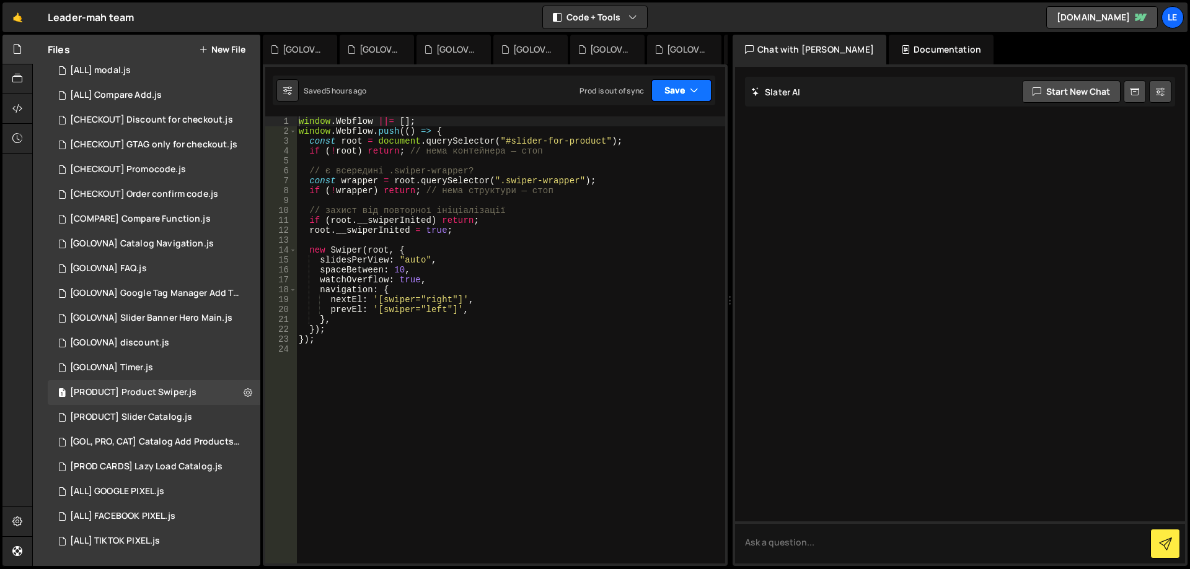
click at [669, 79] on button "Save" at bounding box center [681, 90] width 60 height 22
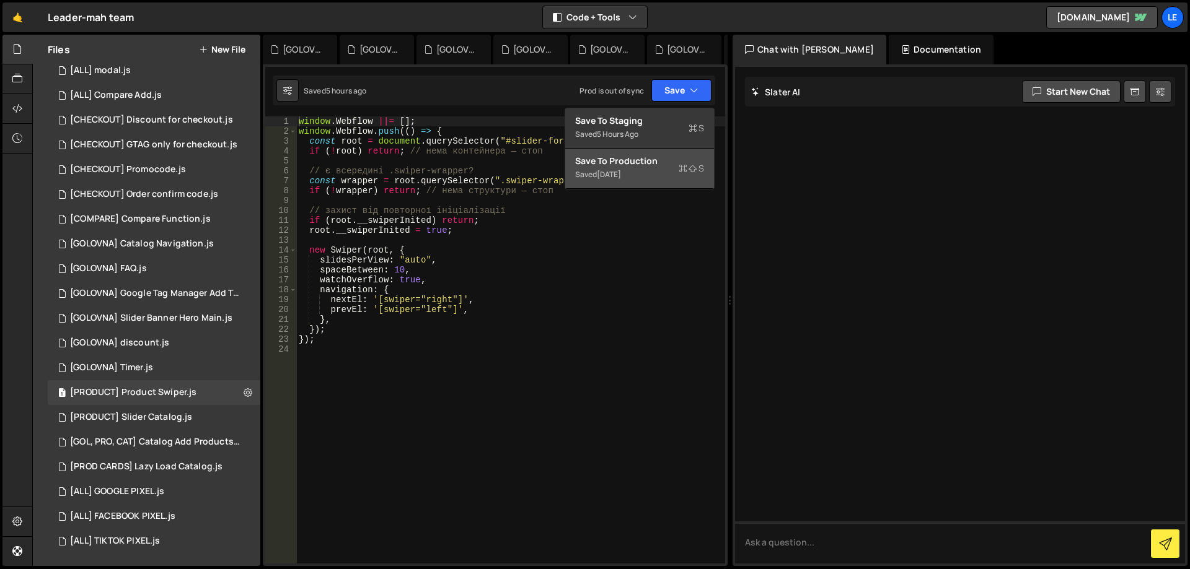
click at [621, 175] on div "[DATE]" at bounding box center [609, 174] width 24 height 11
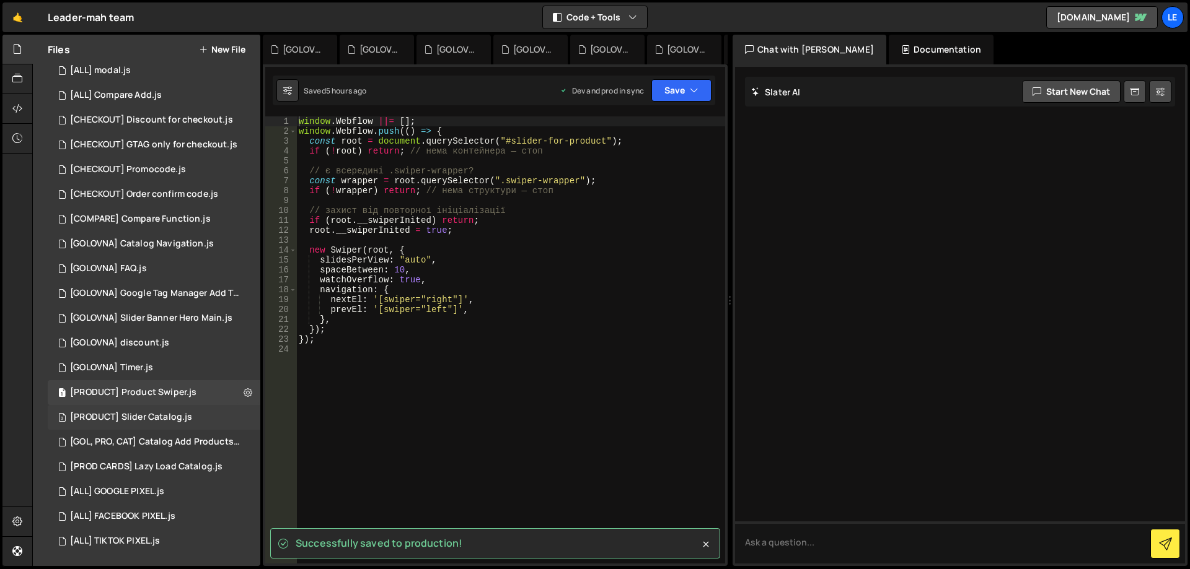
click at [171, 419] on div "[PRODUCT] Slider Catalog.js" at bounding box center [131, 417] width 122 height 11
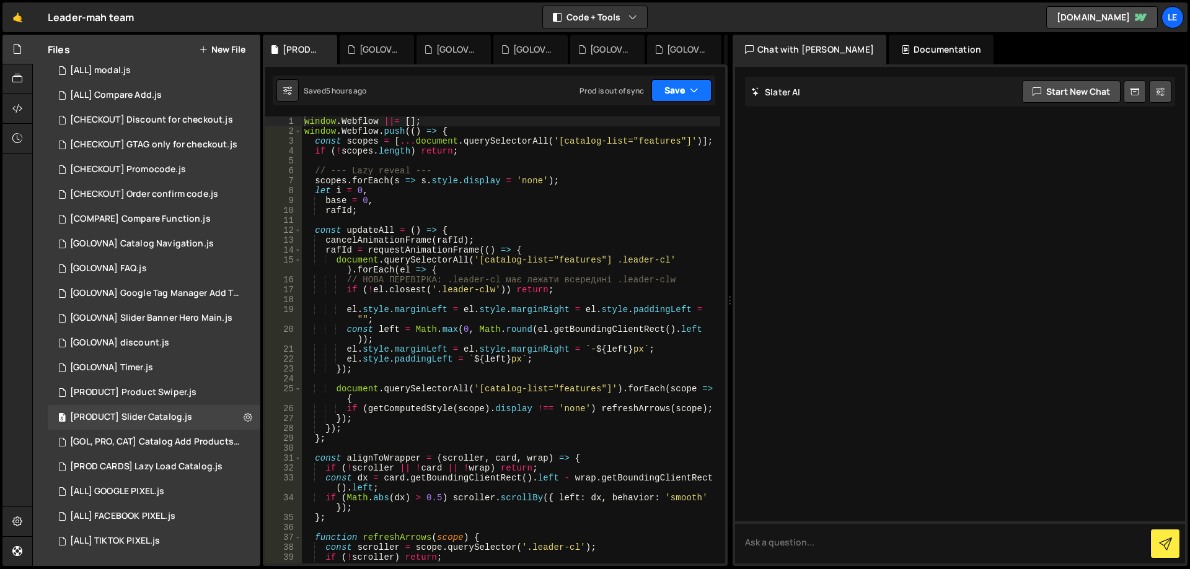
click at [671, 94] on button "Save" at bounding box center [681, 90] width 60 height 22
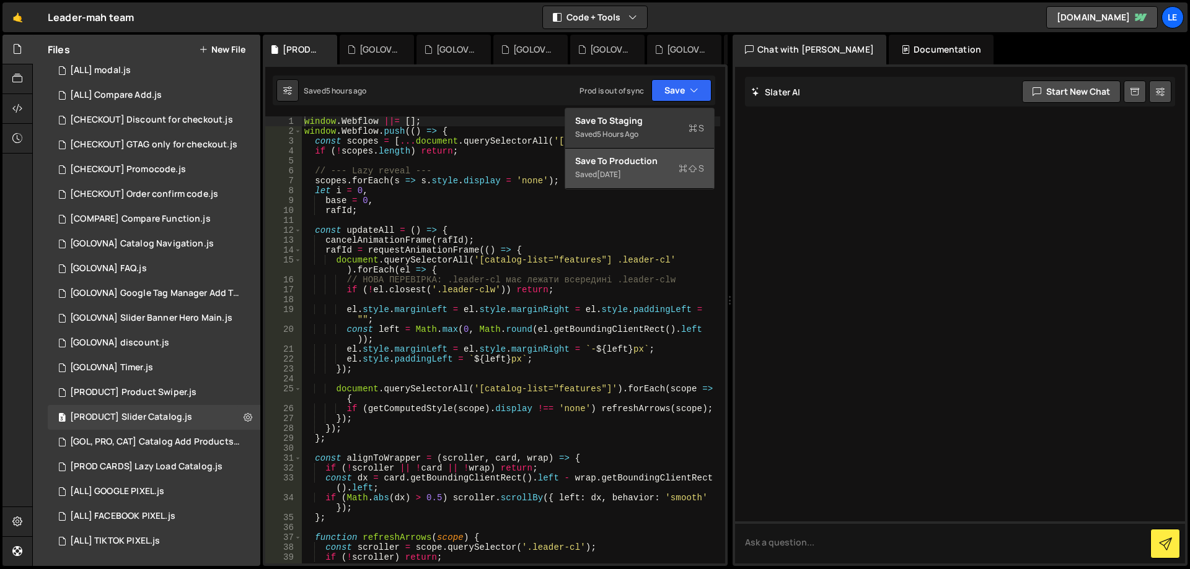
click at [647, 173] on div "Saved [DATE]" at bounding box center [639, 174] width 129 height 15
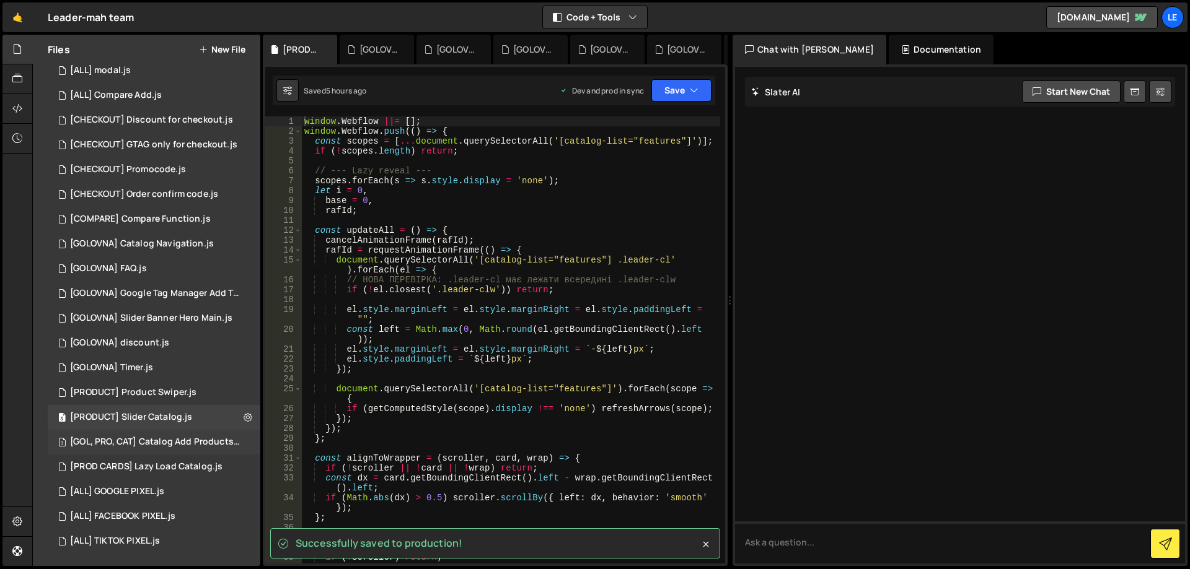
click at [180, 439] on div "[GOL, PRO, CAT] Catalog Add Products.js" at bounding box center [155, 442] width 171 height 11
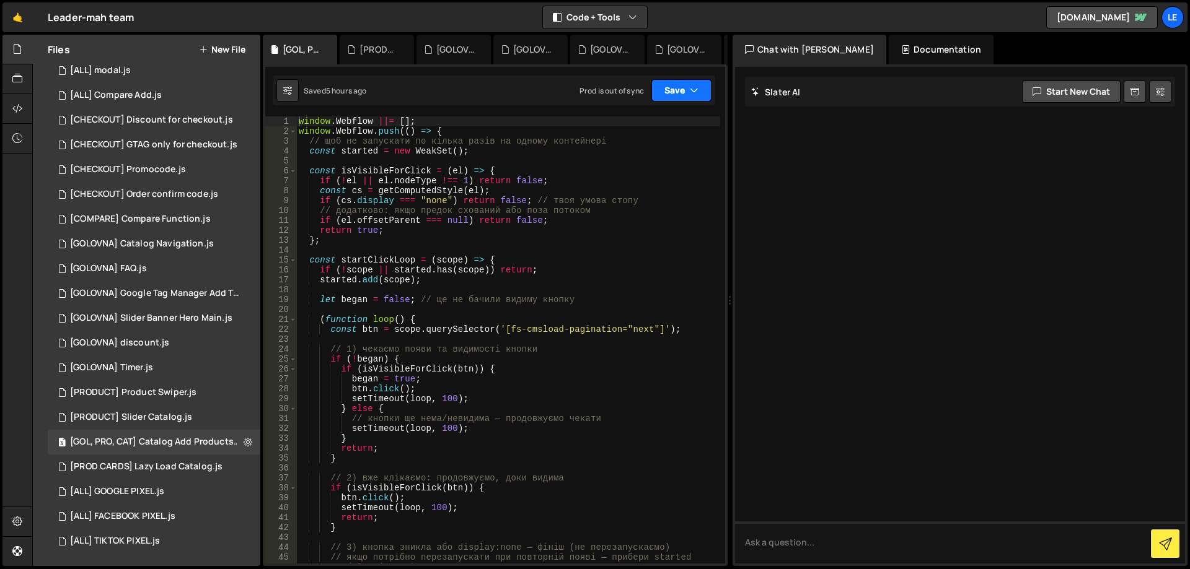
click at [665, 96] on button "Save" at bounding box center [681, 90] width 60 height 22
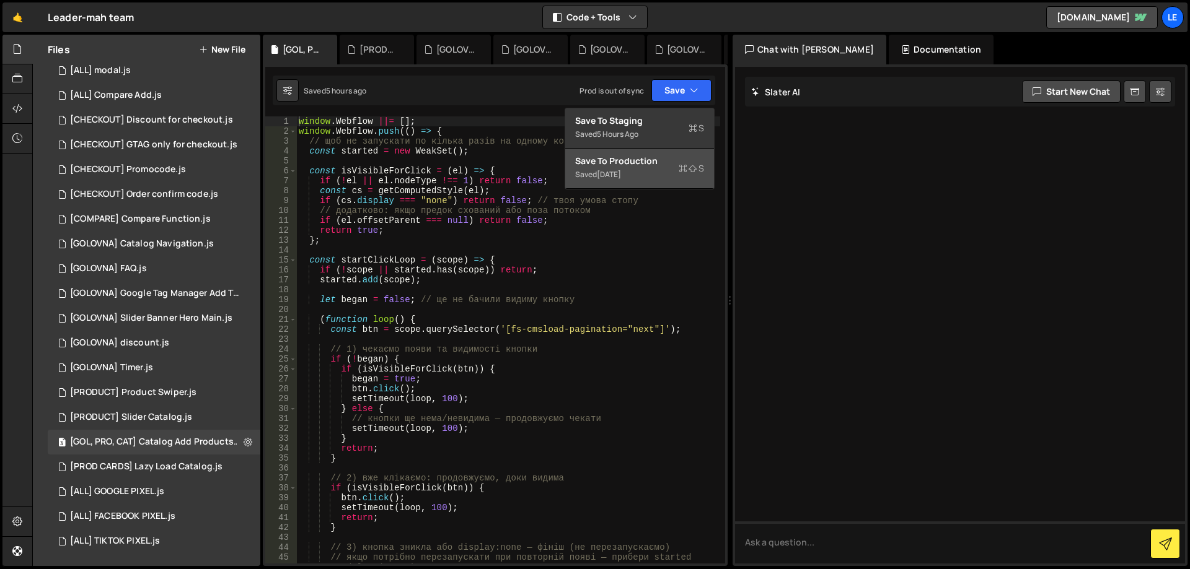
click at [635, 163] on div "Save to Production S" at bounding box center [639, 161] width 129 height 12
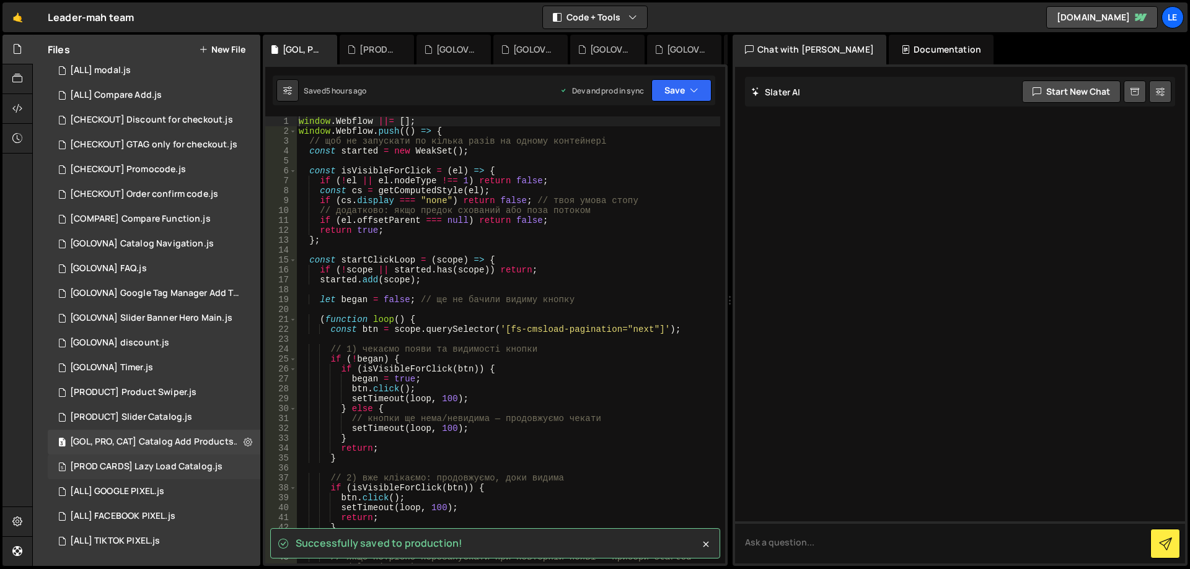
click at [154, 463] on div "[PROD CARDS] Lazy Load Catalog.js" at bounding box center [146, 467] width 152 height 11
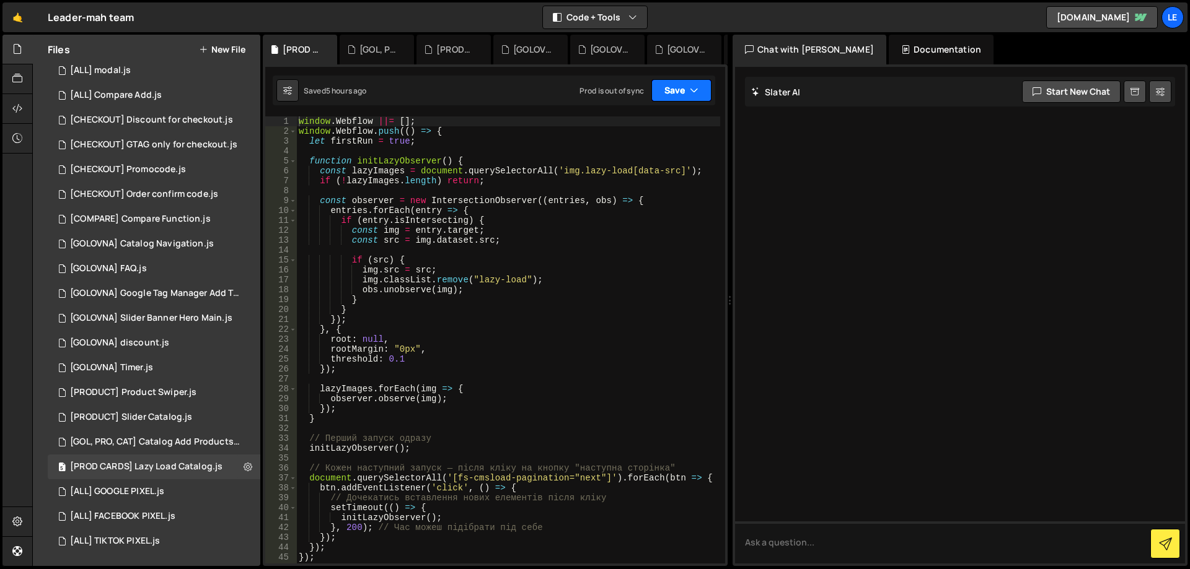
click at [667, 90] on button "Save" at bounding box center [681, 90] width 60 height 22
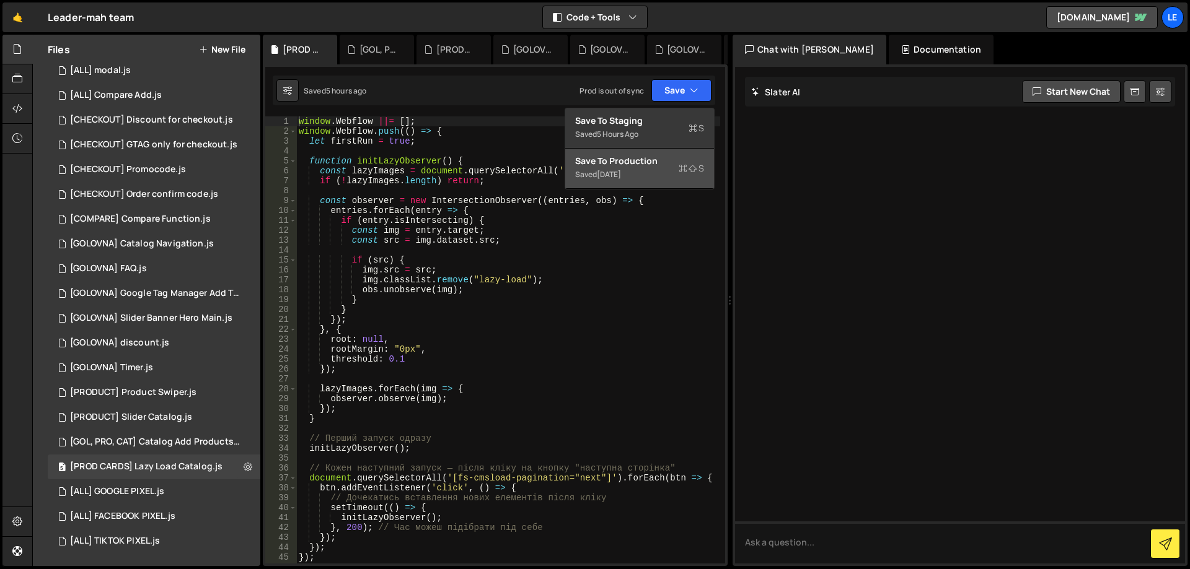
click at [642, 169] on div "Saved [DATE]" at bounding box center [639, 174] width 129 height 15
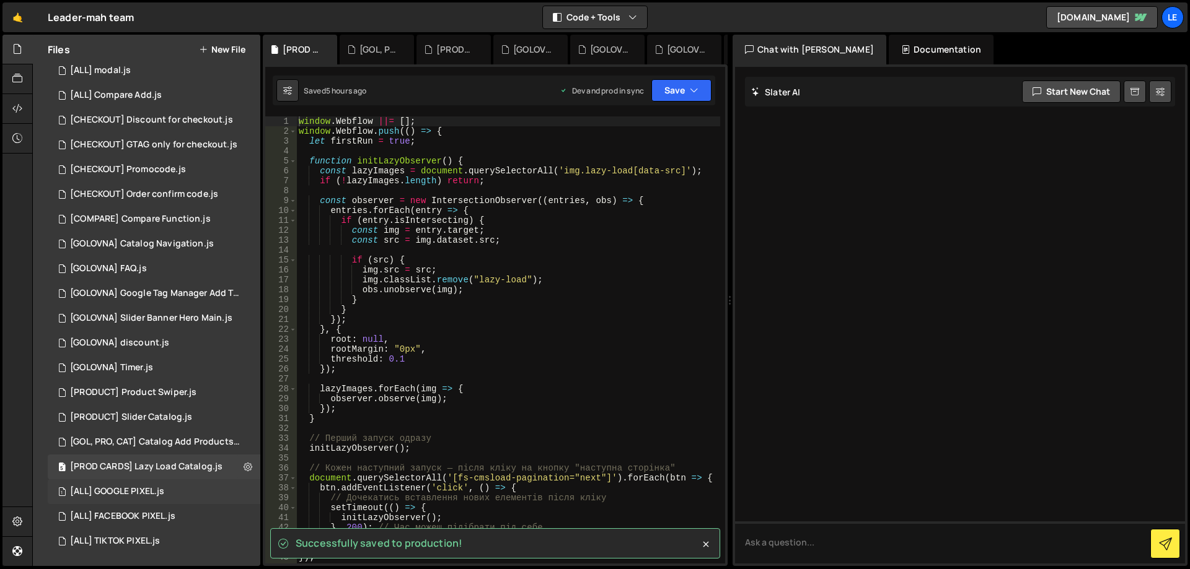
click at [168, 487] on div "1 [ALL] GOOGLE PIXEL.js 0" at bounding box center [154, 492] width 213 height 25
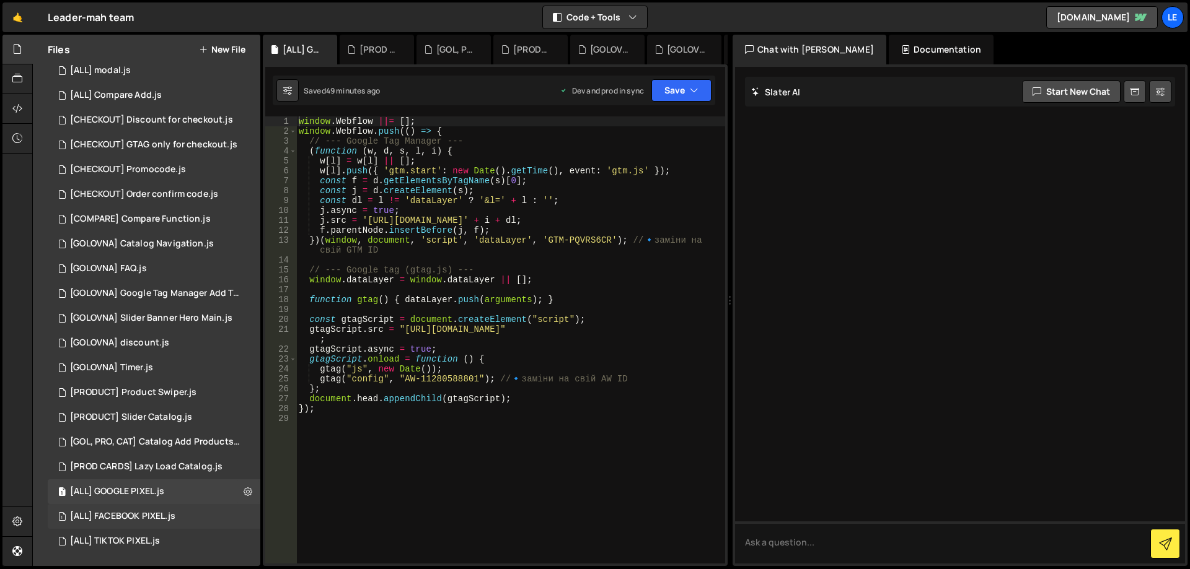
click at [172, 506] on div "1 [ALL] FACEBOOK PIXEL.js 0" at bounding box center [154, 516] width 213 height 25
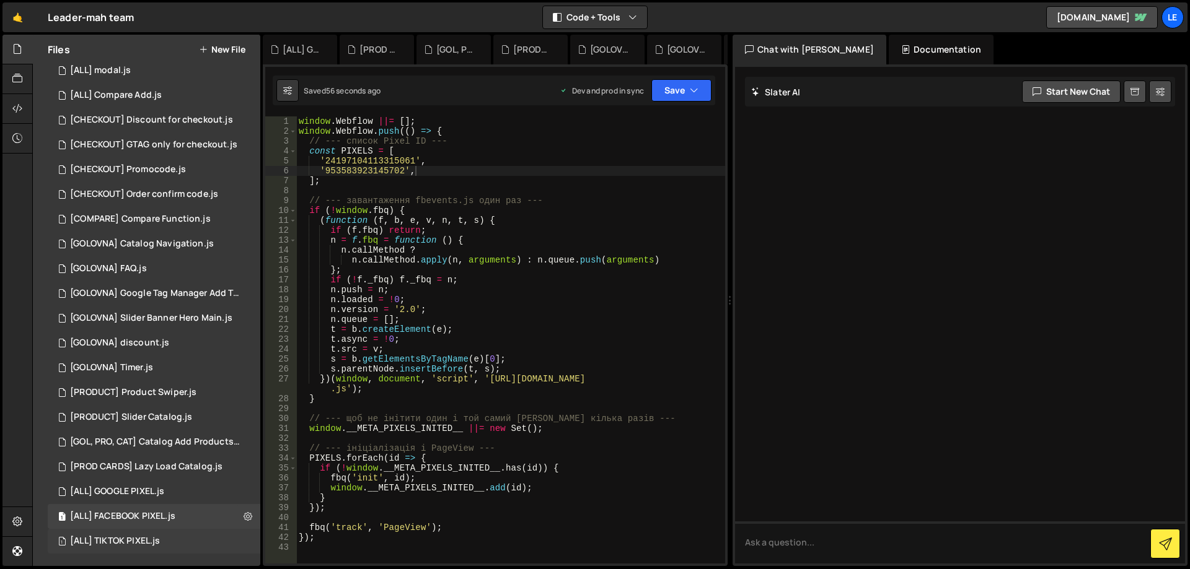
click at [168, 533] on div "1 [ALL] TIKTOK PIXEL.js 0" at bounding box center [154, 541] width 213 height 25
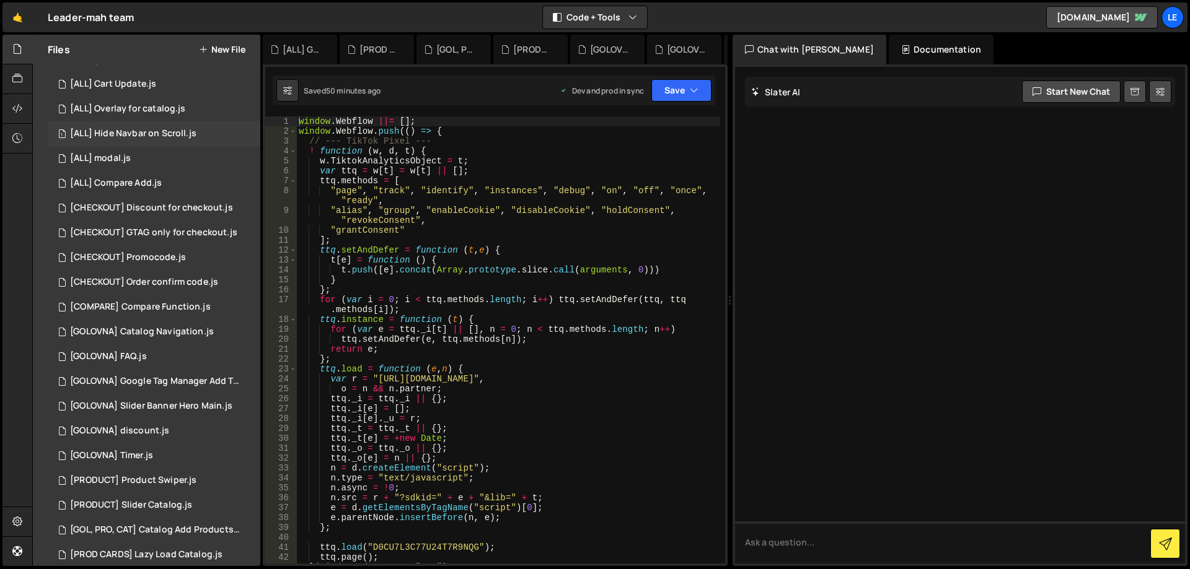
scroll to position [0, 0]
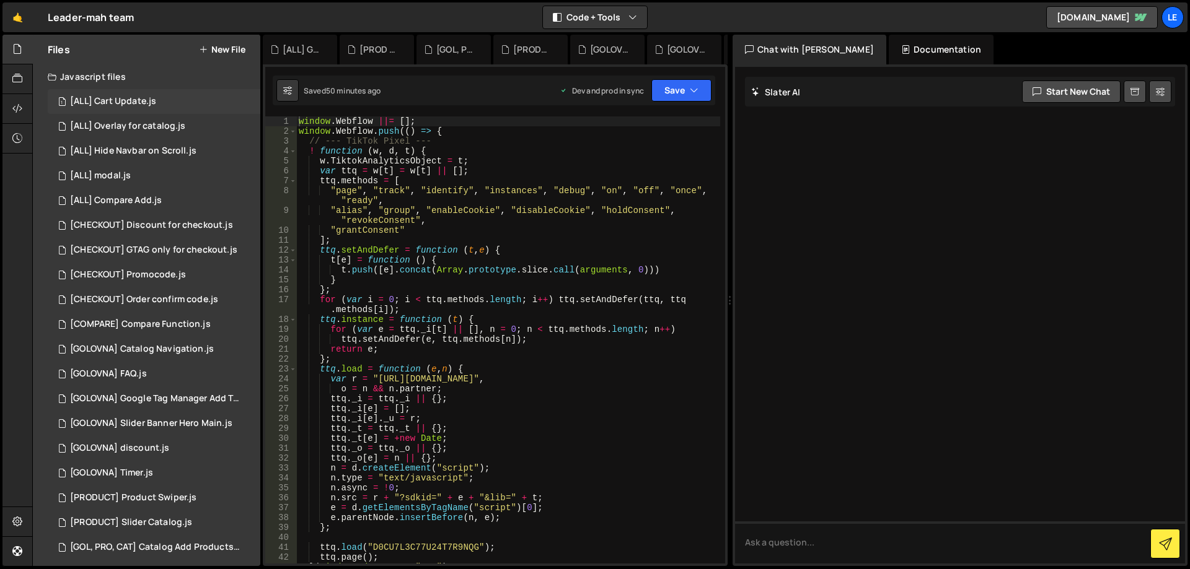
click at [163, 100] on div "1 [ALL] Cart Update.js 0" at bounding box center [154, 101] width 213 height 25
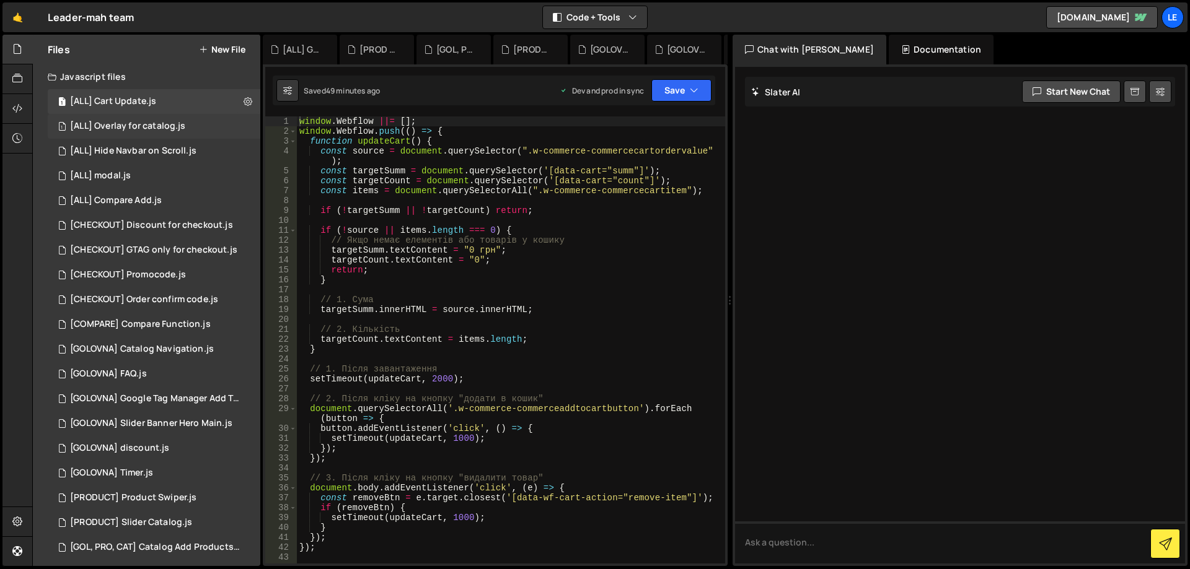
click at [160, 123] on div "[ALL] Overlay for catalog.js" at bounding box center [127, 126] width 115 height 11
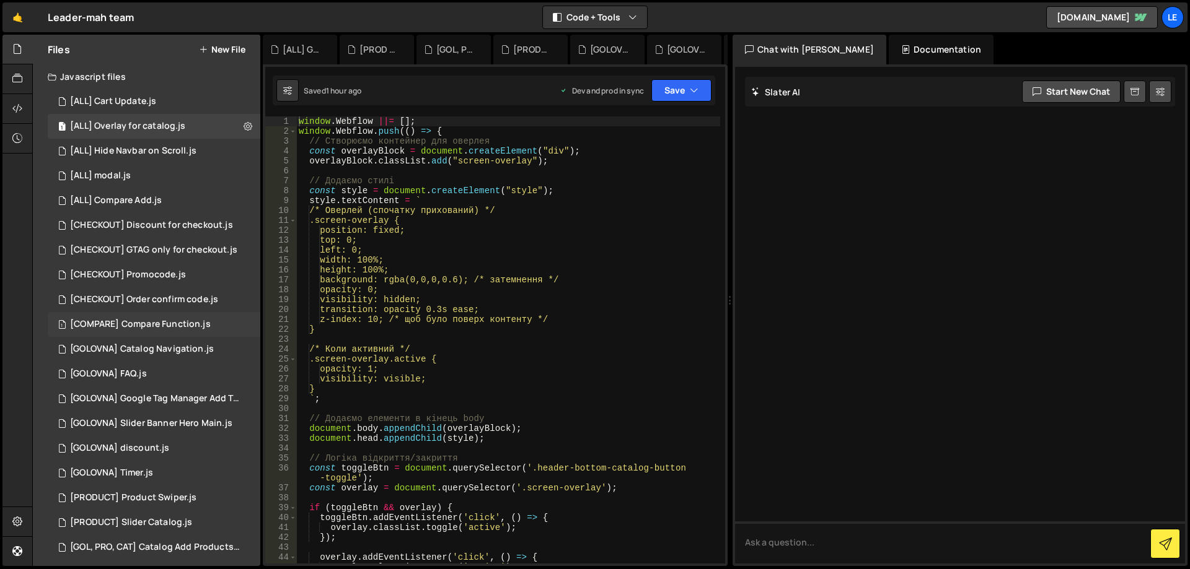
click at [186, 325] on div "[COMPARE] Compare Function.js" at bounding box center [140, 324] width 141 height 11
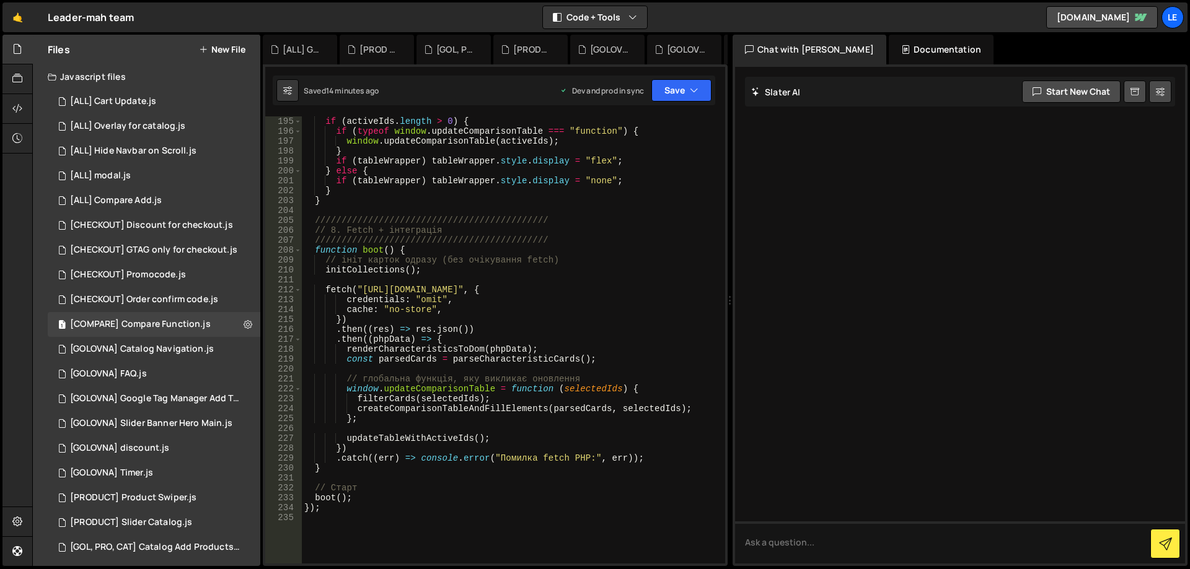
scroll to position [1970, 0]
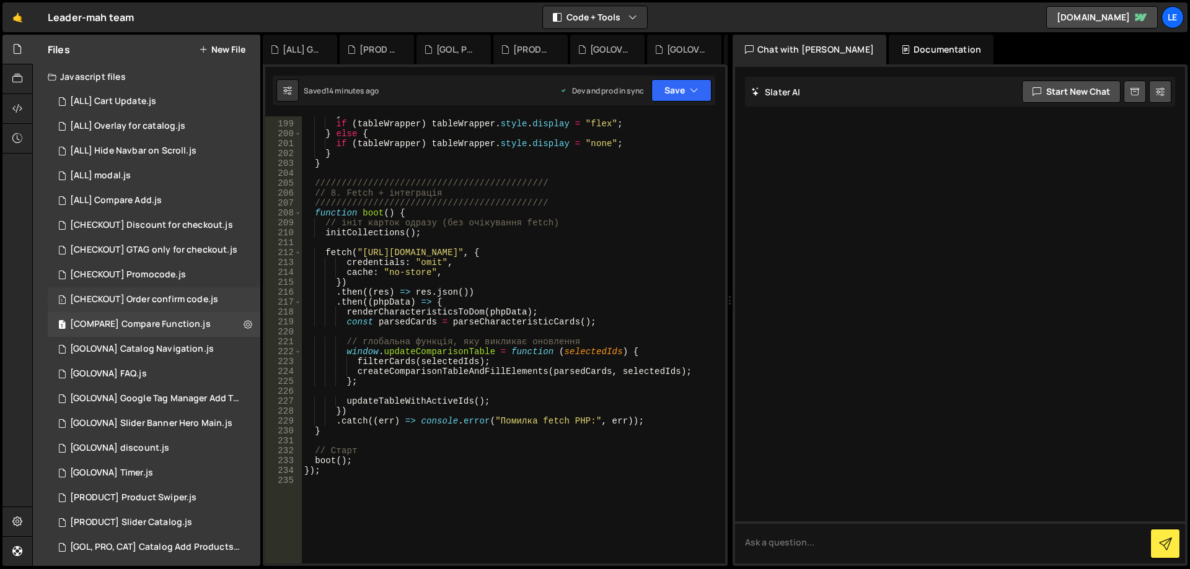
click at [184, 297] on div "[CHECKOUT] Order confirm code.js" at bounding box center [144, 299] width 148 height 11
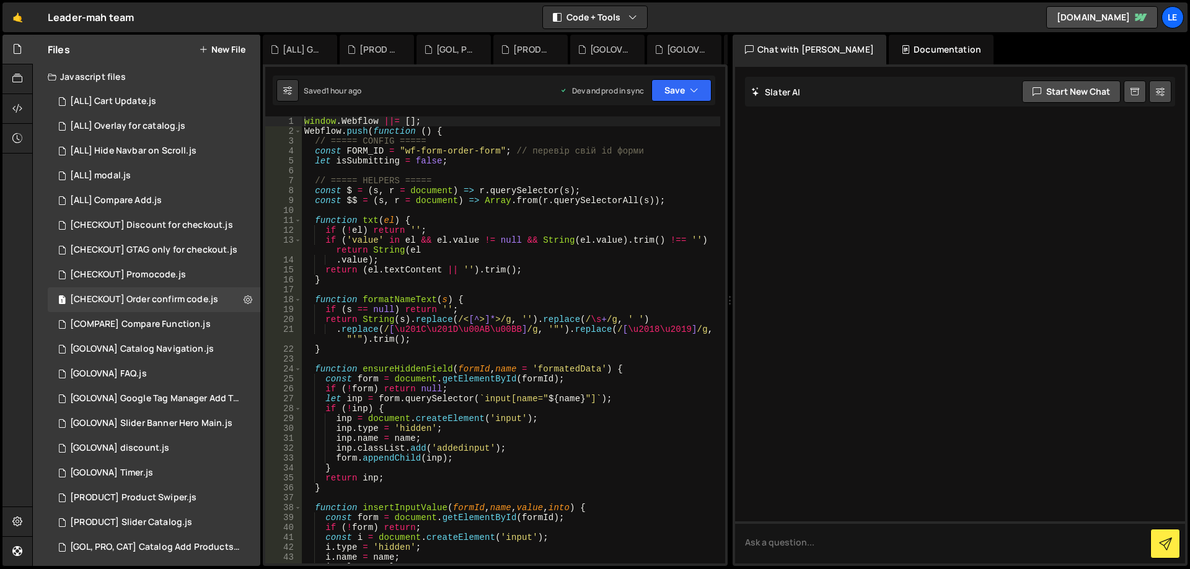
click at [537, 340] on div "window . Webflow ||= [ ] ; Webflow . push ( function ( ) { // ===== CONFIG ====…" at bounding box center [511, 349] width 418 height 467
click at [519, 350] on div "window . Webflow ||= [ ] ; Webflow . push ( function ( ) { // ===== CONFIG ====…" at bounding box center [511, 349] width 418 height 467
type textarea "}"
click at [498, 354] on div "window . Webflow ||= [ ] ; Webflow . push ( function ( ) { // ===== CONFIG ====…" at bounding box center [511, 349] width 418 height 467
click at [144, 208] on div "1 [ALL] Compare Add.js 0" at bounding box center [154, 200] width 213 height 25
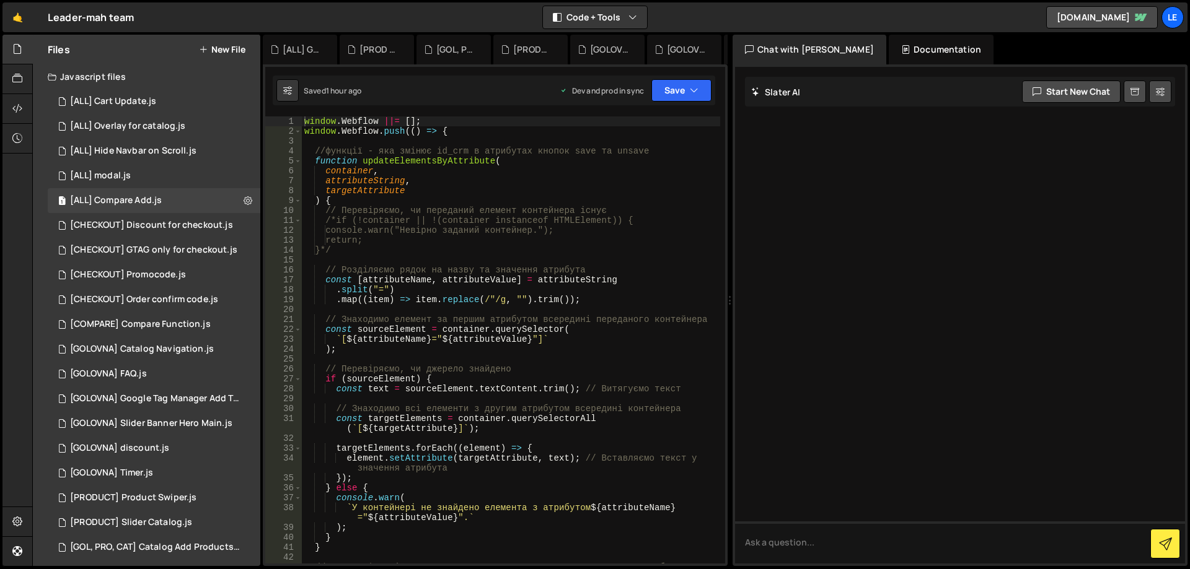
click at [497, 195] on div "window . Webflow ||= [ ] ; window . Webflow . push (( ) => { //функції - яка зм…" at bounding box center [511, 354] width 418 height 477
click at [492, 183] on div "window . Webflow ||= [ ] ; window . Webflow . push (( ) => { //функції - яка зм…" at bounding box center [511, 354] width 418 height 477
click at [494, 177] on div "window . Webflow ||= [ ] ; window . Webflow . push (( ) => { //функції - яка зм…" at bounding box center [511, 354] width 418 height 477
click at [538, 170] on div "window . Webflow ||= [ ] ; window . Webflow . push (( ) => { //функції - яка зм…" at bounding box center [511, 354] width 418 height 477
click at [552, 166] on div "window . Webflow ||= [ ] ; window . Webflow . push (( ) => { //функції - яка зм…" at bounding box center [511, 354] width 418 height 477
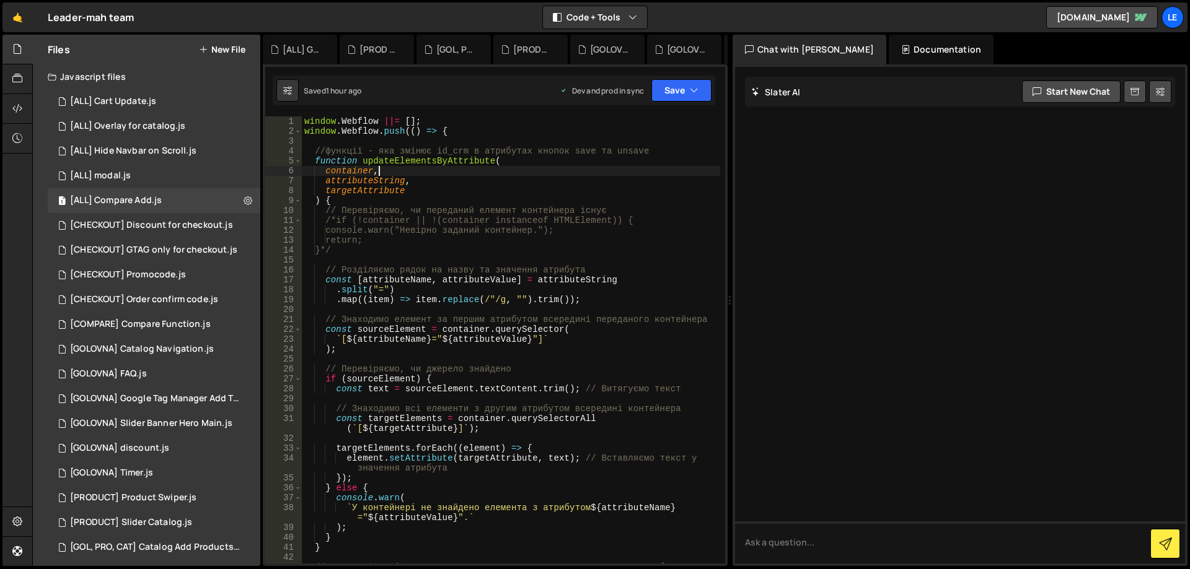
click at [552, 164] on div "window . Webflow ||= [ ] ; window . Webflow . push (( ) => { //функції - яка зм…" at bounding box center [511, 354] width 418 height 477
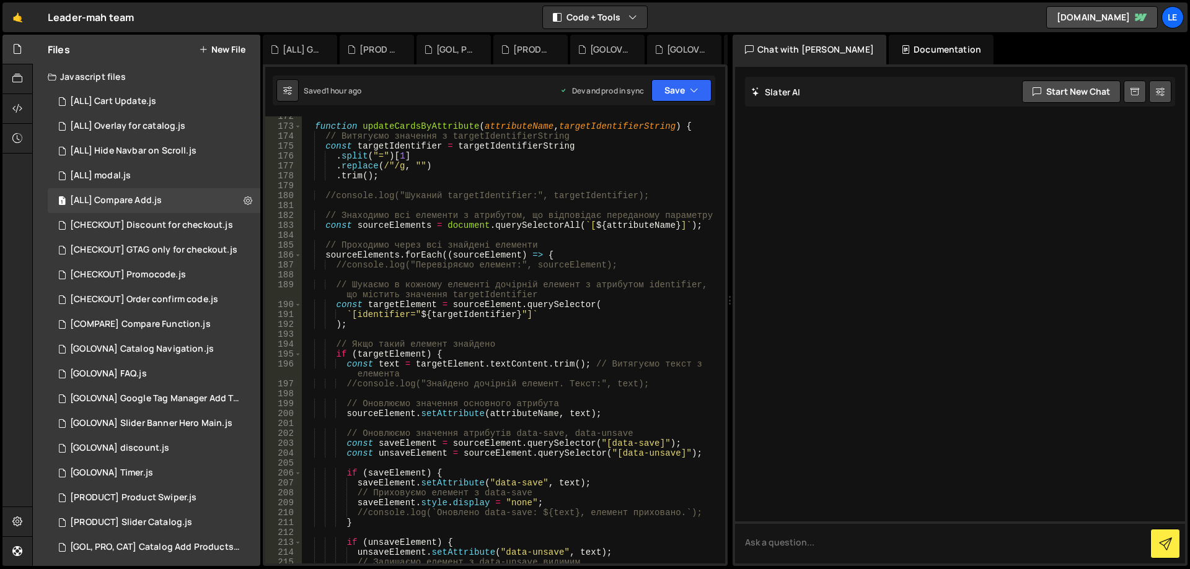
scroll to position [1933, 0]
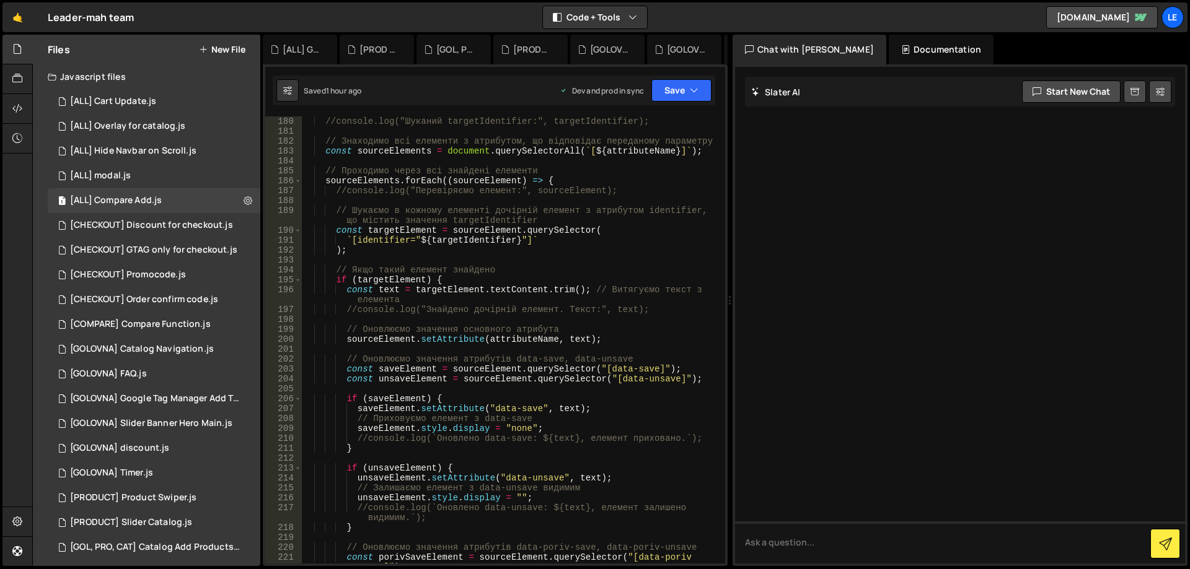
click at [609, 286] on div "//console.log("Шуканий targetIdentifier:", targetIdentifier); // Знаходимо всі …" at bounding box center [511, 349] width 418 height 467
type textarea "const text = targetElement.textContent.trim(); // Витягуємо текст з елемента"
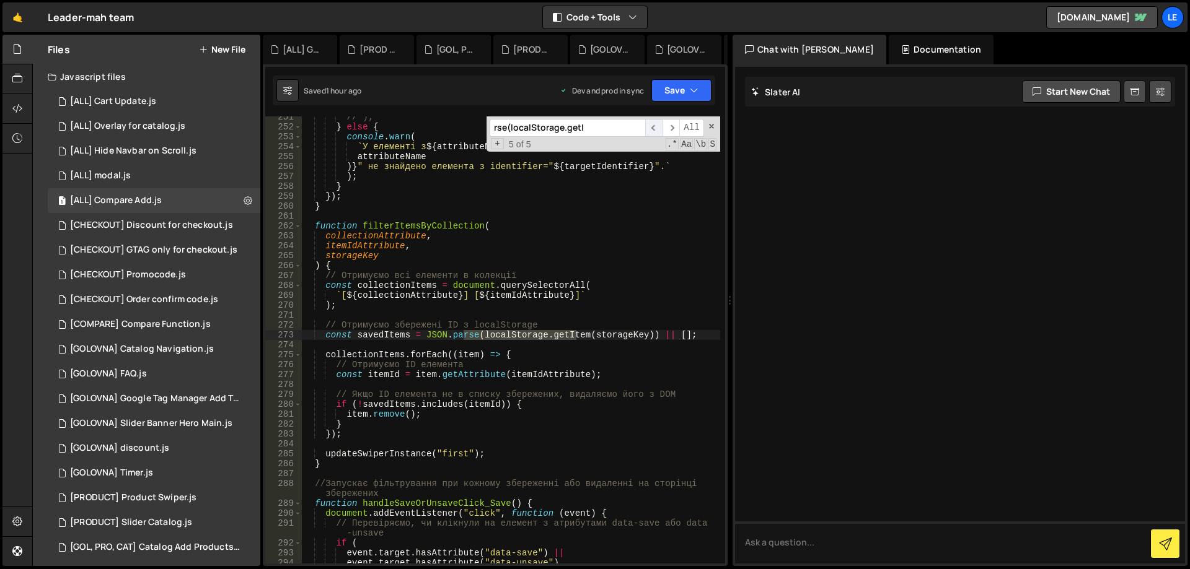
type input "rse(localStorage.getI"
click at [654, 127] on span "​" at bounding box center [653, 128] width 17 height 18
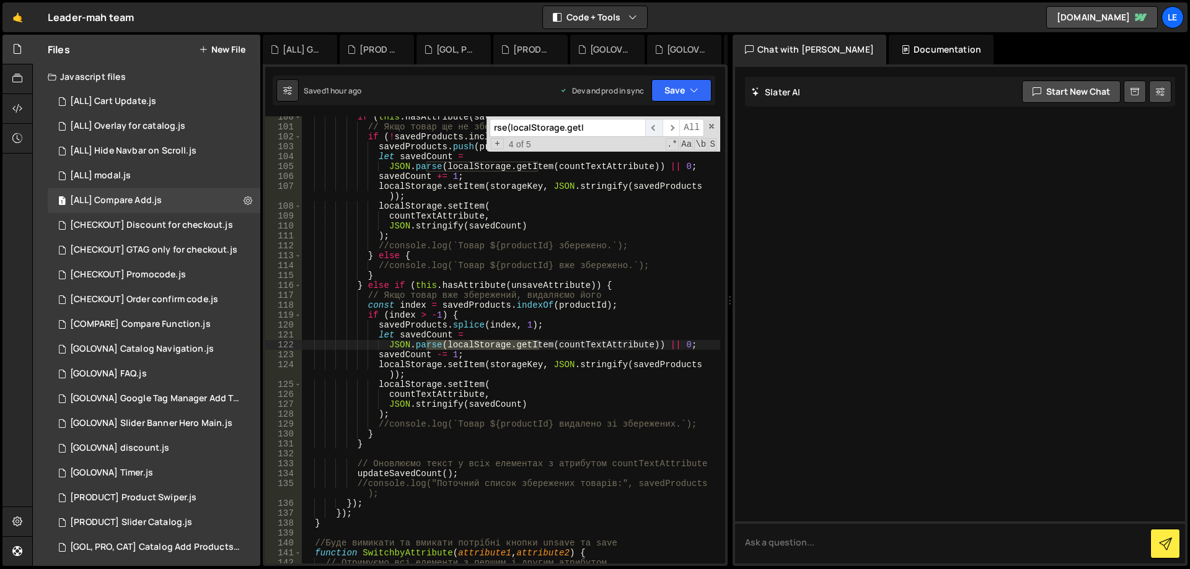
scroll to position [1095, 0]
click at [654, 127] on span "​" at bounding box center [653, 128] width 17 height 18
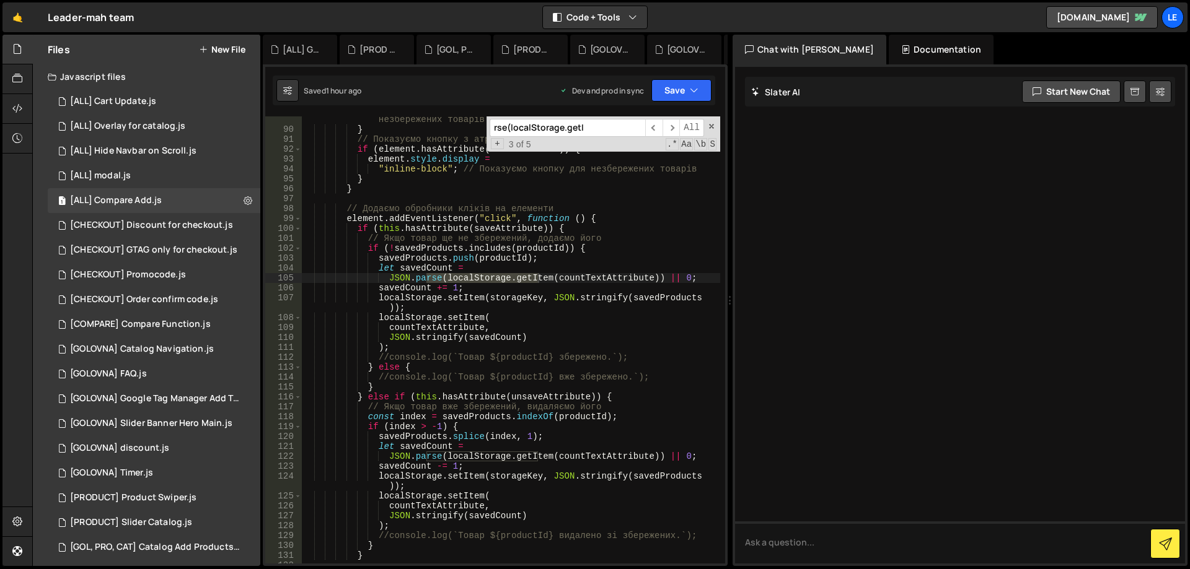
scroll to position [983, 0]
click at [607, 279] on div "element . style . display = "none" ; // Приховуємо кнопку для незбережених това…" at bounding box center [511, 343] width 418 height 477
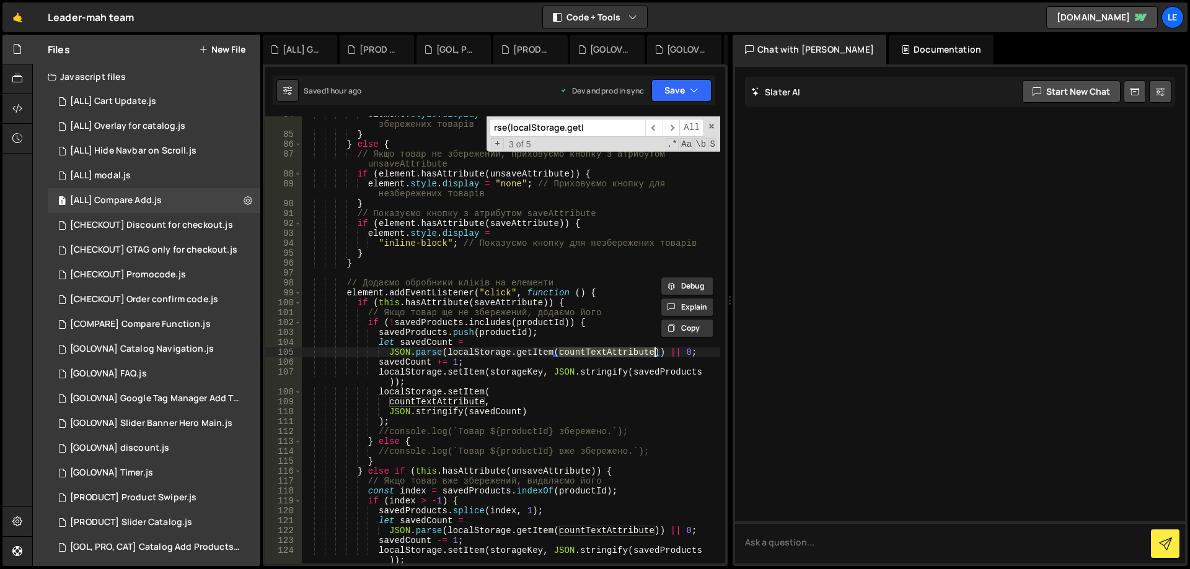
click at [607, 282] on div "element . style . display = "inline-block" ; // Показуємо кнопку для збережених…" at bounding box center [511, 348] width 418 height 477
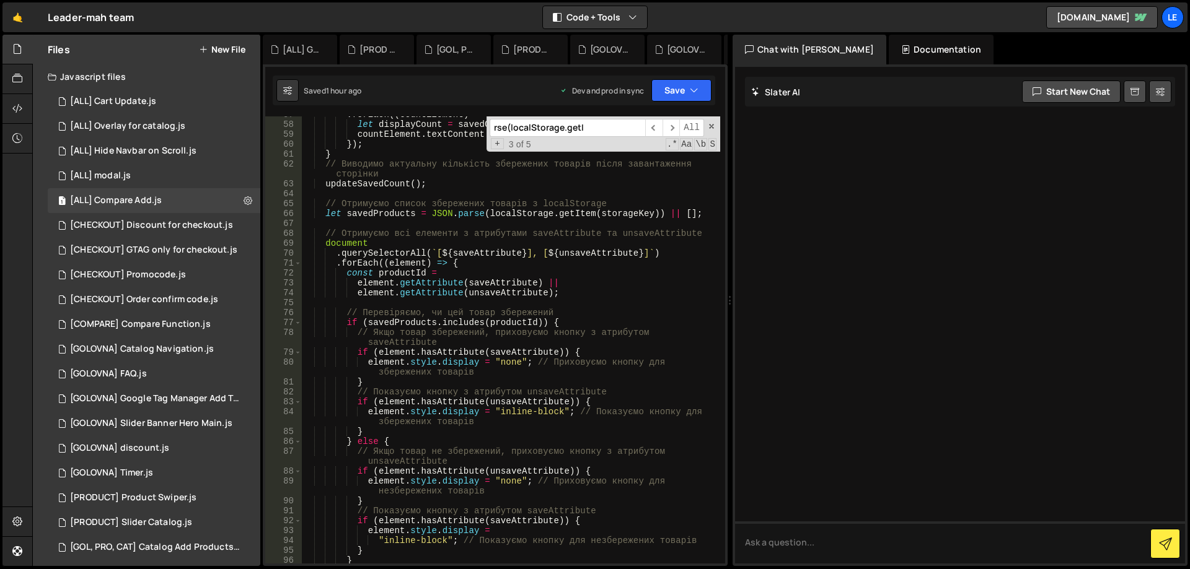
scroll to position [537, 0]
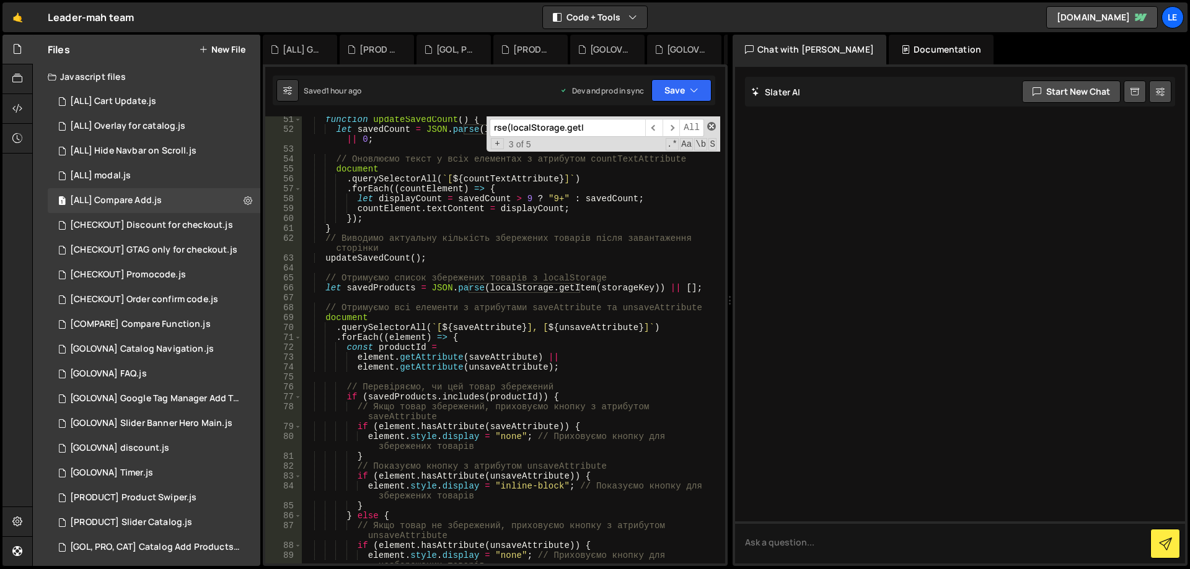
click at [714, 125] on span at bounding box center [711, 126] width 9 height 9
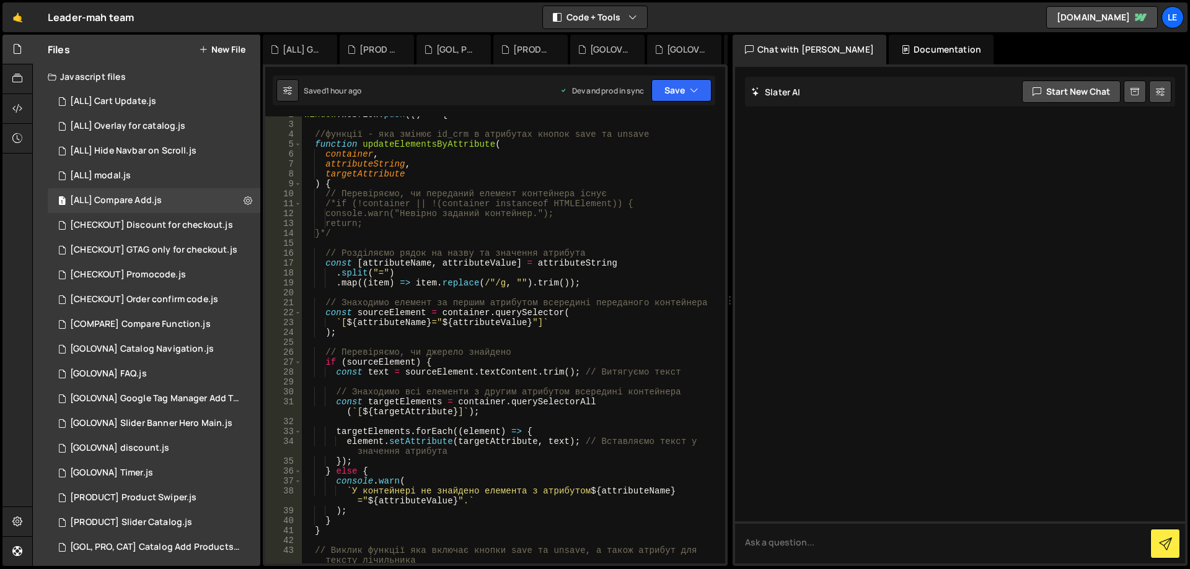
scroll to position [0, 0]
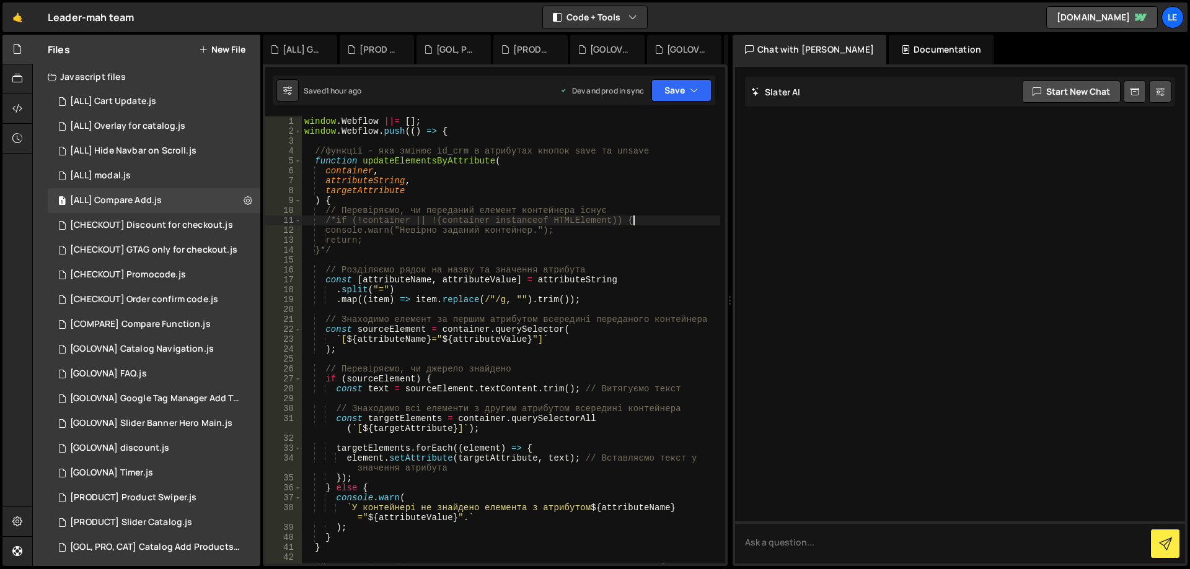
click at [646, 221] on div "window . Webflow ||= [ ] ; window . Webflow . push (( ) => { //функції - яка зм…" at bounding box center [511, 354] width 418 height 477
click at [645, 235] on div "window . Webflow ||= [ ] ; window . Webflow . push (( ) => { //функції - яка зм…" at bounding box center [511, 354] width 418 height 477
click at [660, 221] on div "window . Webflow ||= [ ] ; window . Webflow . push (( ) => { //функції - яка зм…" at bounding box center [511, 354] width 418 height 477
click at [658, 211] on div "window . Webflow ||= [ ] ; window . Webflow . push (( ) => { //функції - яка зм…" at bounding box center [511, 354] width 418 height 477
click at [559, 243] on div "window . Webflow ||= [ ] ; window . Webflow . push (( ) => { //функції - яка зм…" at bounding box center [511, 354] width 418 height 477
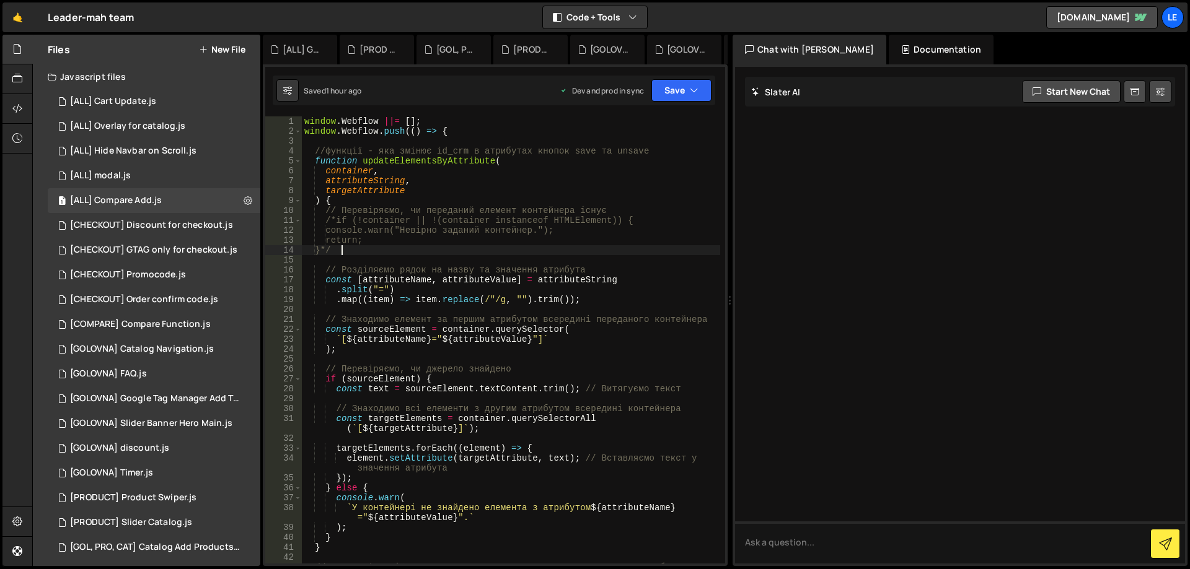
click at [618, 247] on div "window . Webflow ||= [ ] ; window . Webflow . push (( ) => { //функції - яка зм…" at bounding box center [511, 354] width 418 height 477
click at [667, 217] on div "window . Webflow ||= [ ] ; window . Webflow . push (( ) => { //функції - яка зм…" at bounding box center [511, 354] width 418 height 477
type textarea "/*if (!container || !(container instanceof HTMLElement)) {"
